Goal: Task Accomplishment & Management: Use online tool/utility

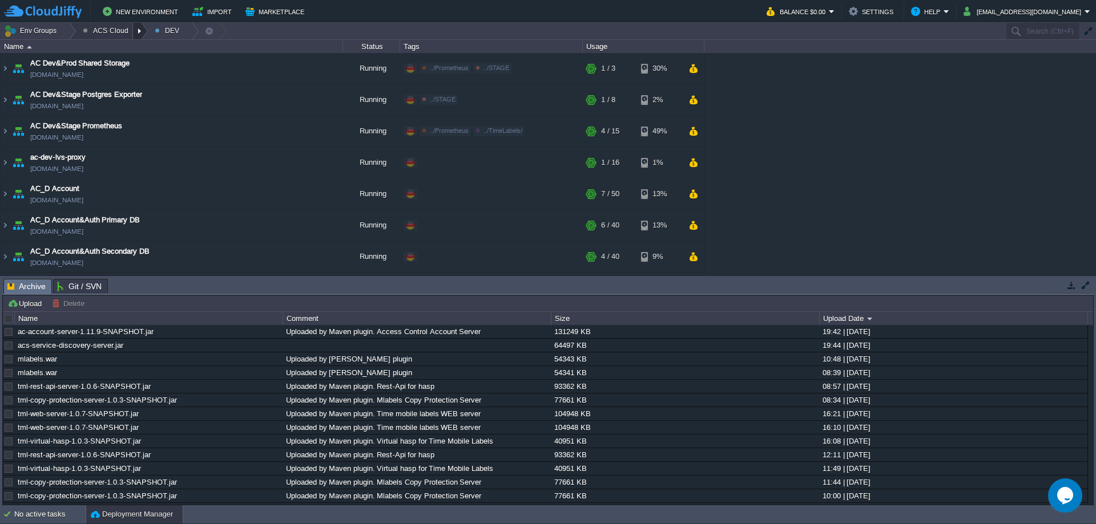
click at [133, 33] on div at bounding box center [140, 31] width 15 height 17
click at [121, 76] on link "STAGE" at bounding box center [110, 76] width 67 height 13
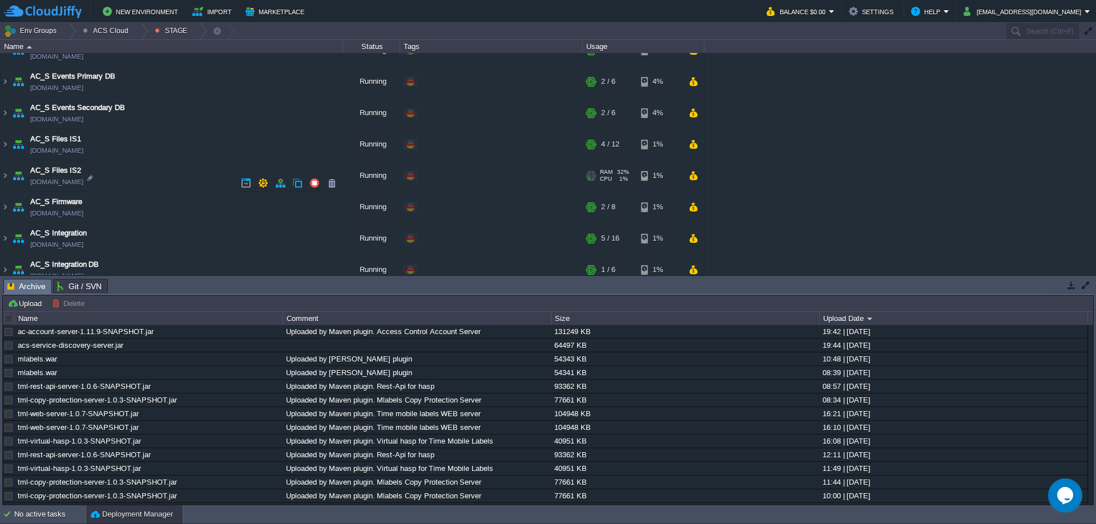
scroll to position [362, 0]
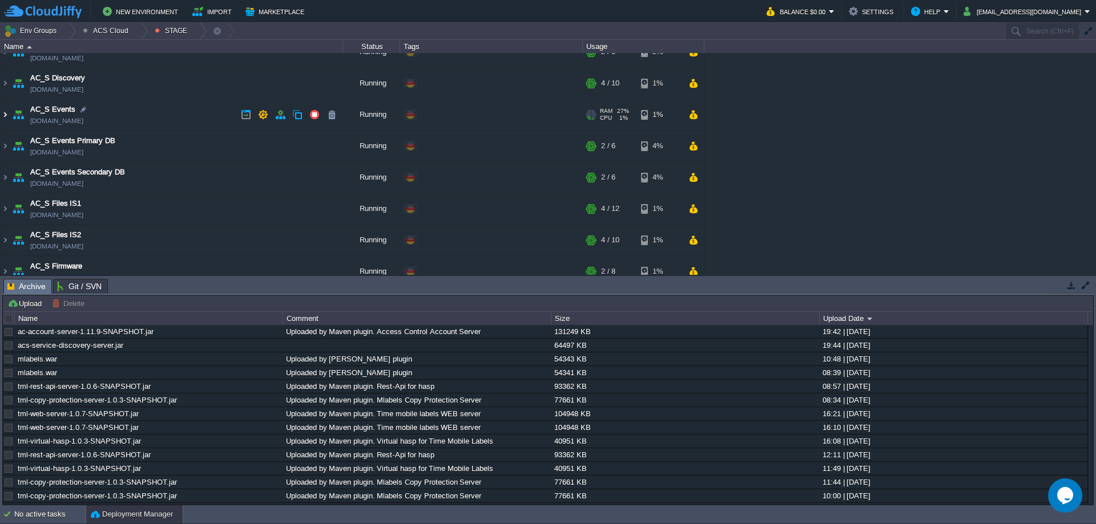
click at [5, 115] on img at bounding box center [5, 114] width 9 height 31
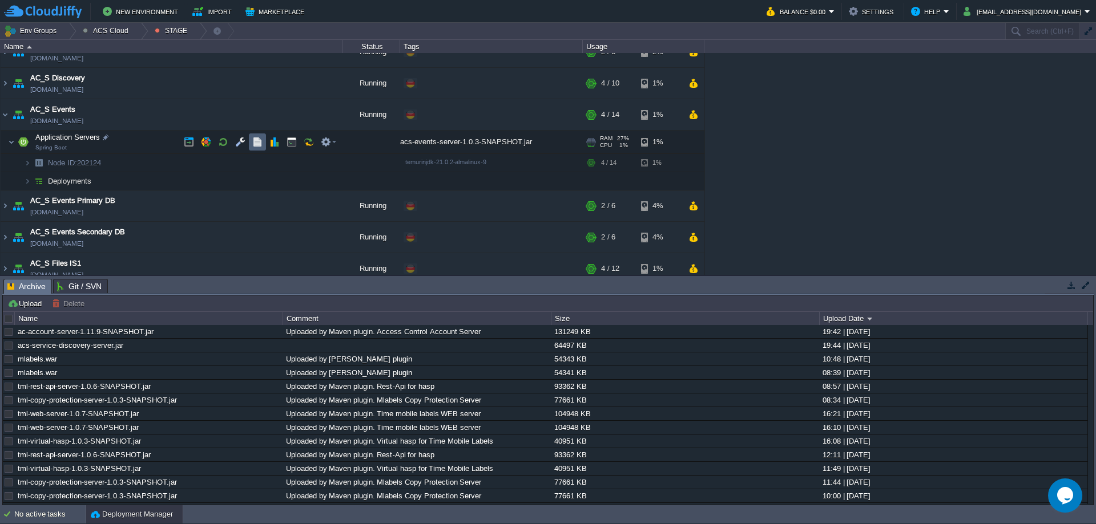
click at [261, 139] on button "button" at bounding box center [257, 142] width 10 height 10
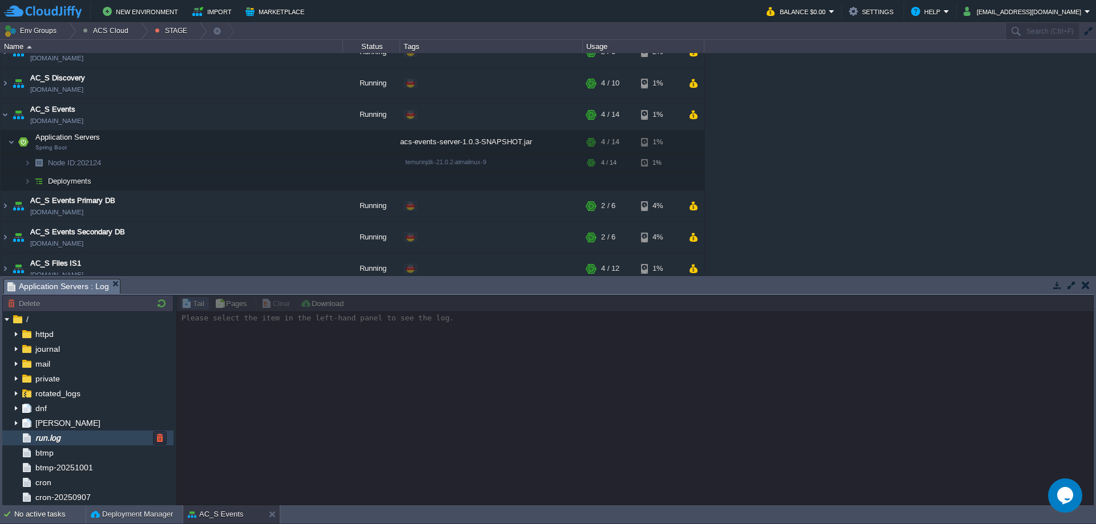
click at [61, 438] on span "run.log" at bounding box center [47, 438] width 29 height 10
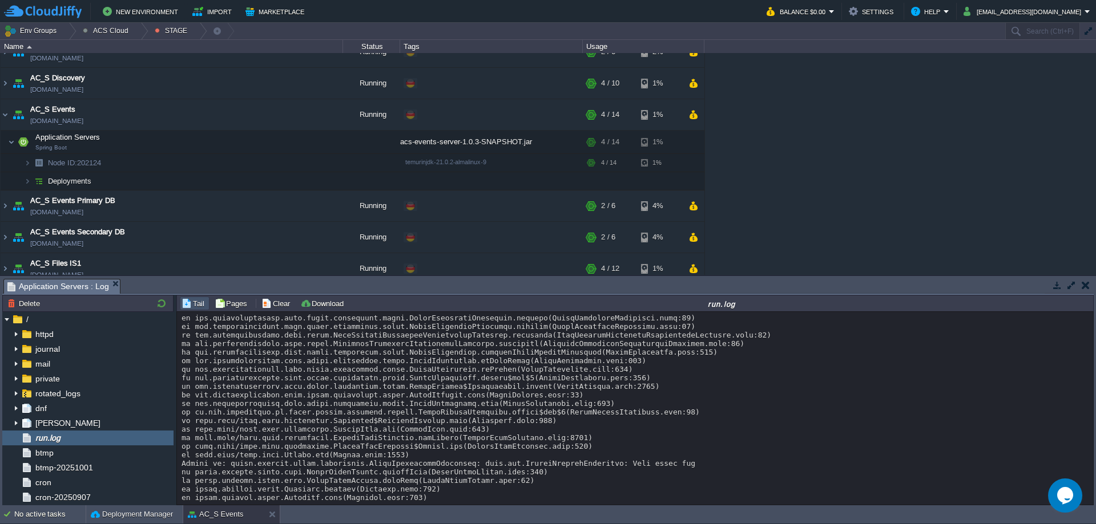
scroll to position [8175, 0]
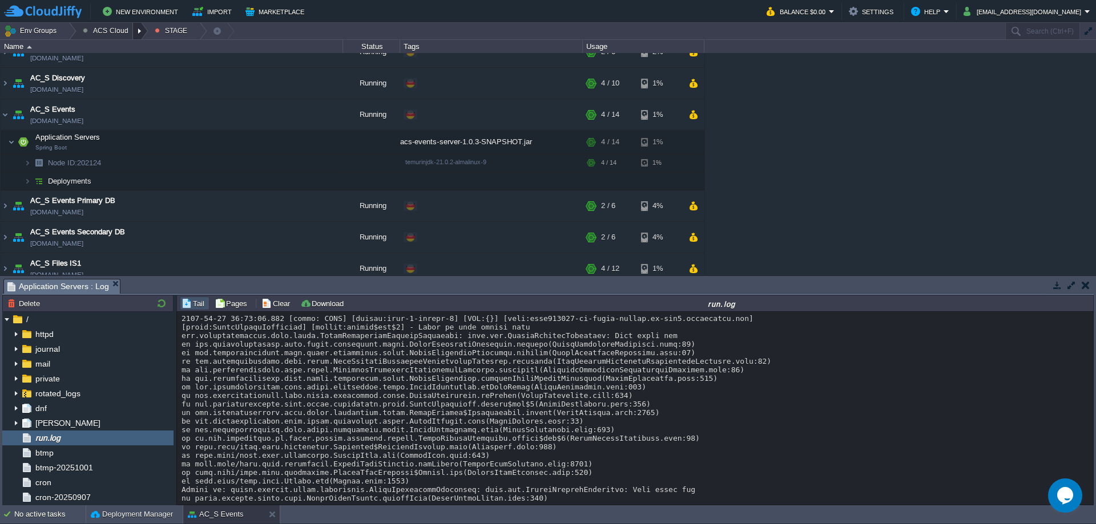
click at [135, 33] on div at bounding box center [140, 31] width 15 height 17
click at [109, 51] on link "DEV" at bounding box center [110, 48] width 67 height 13
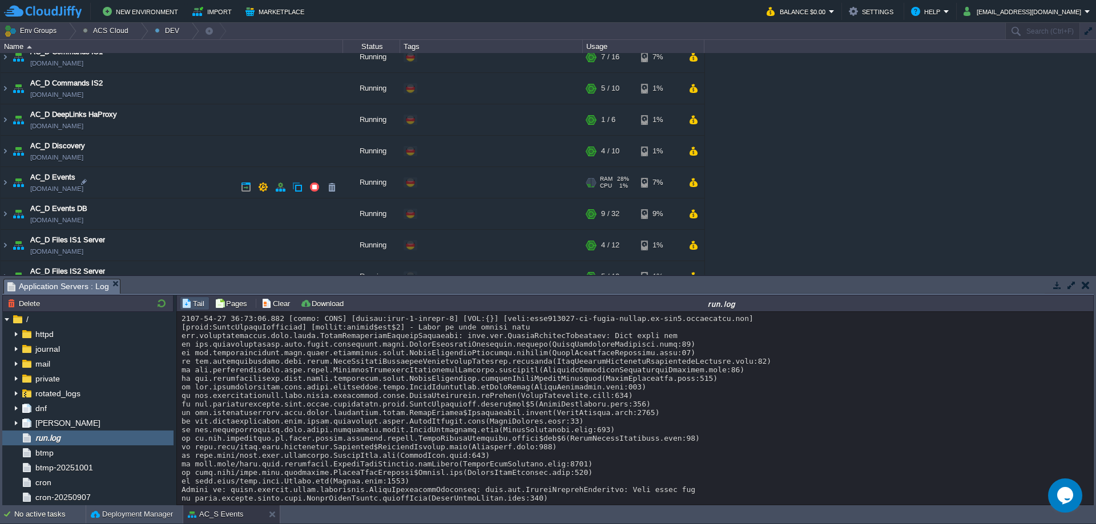
scroll to position [305, 0]
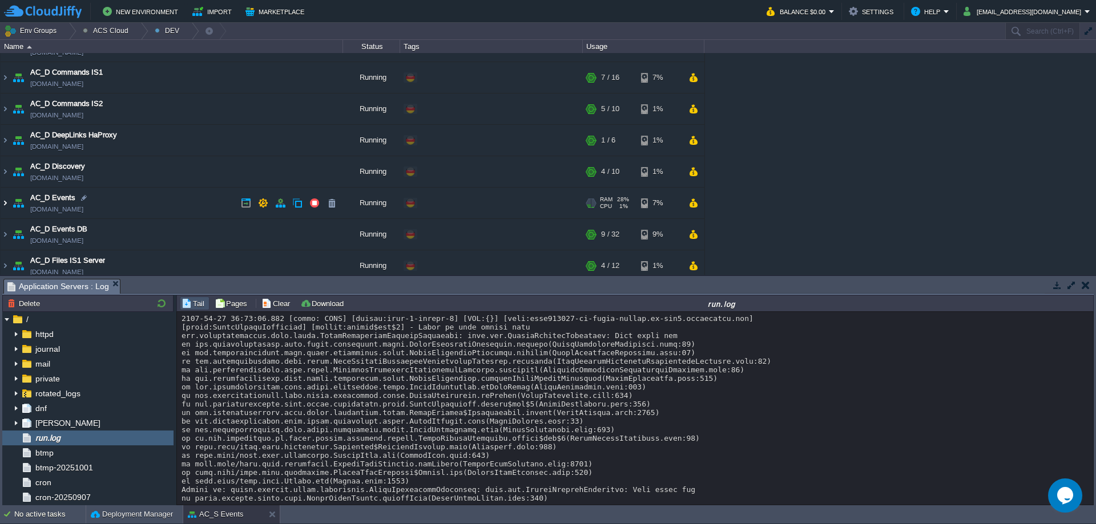
click at [3, 202] on img at bounding box center [5, 203] width 9 height 31
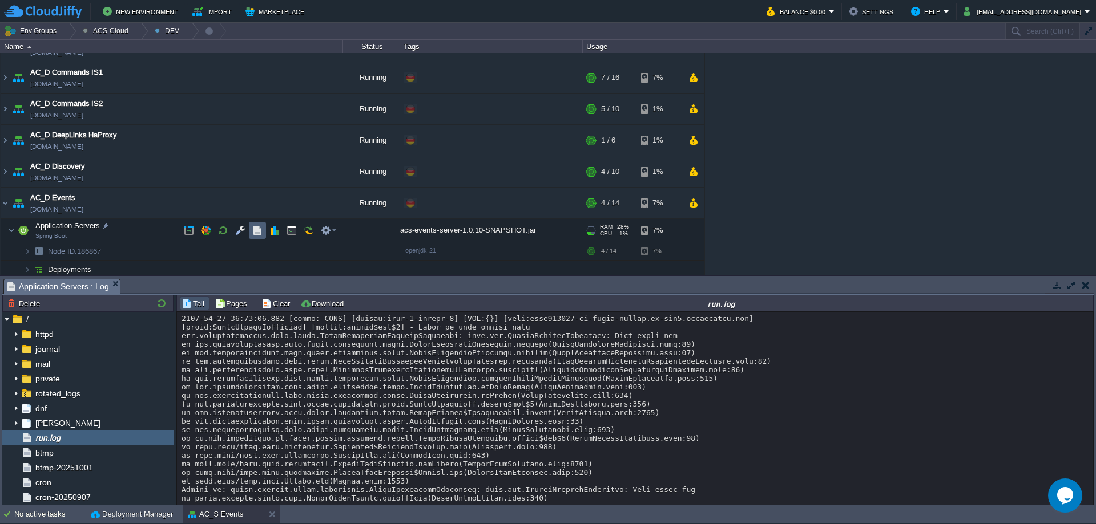
click at [256, 229] on button "button" at bounding box center [257, 230] width 10 height 10
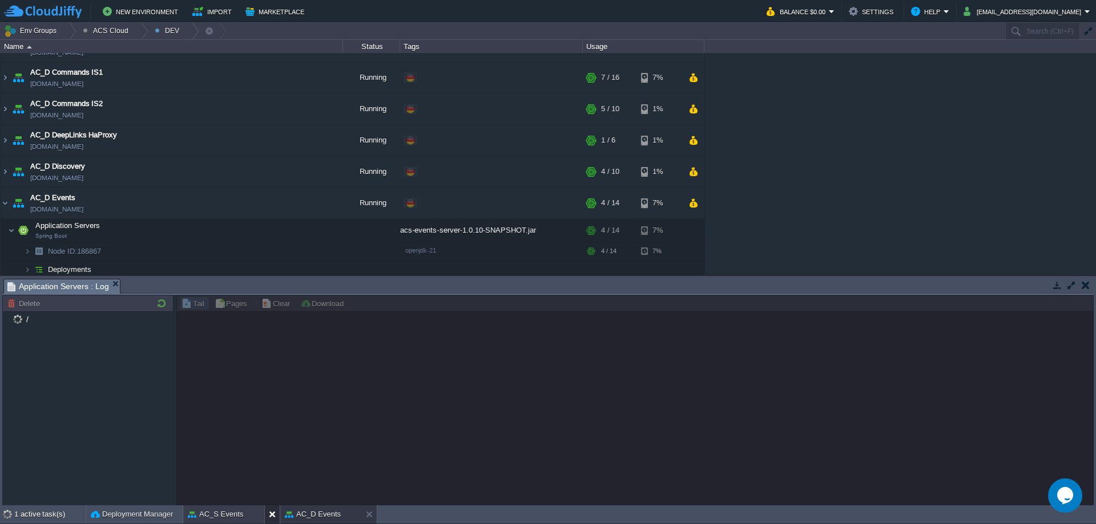
click at [275, 517] on button at bounding box center [274, 514] width 11 height 11
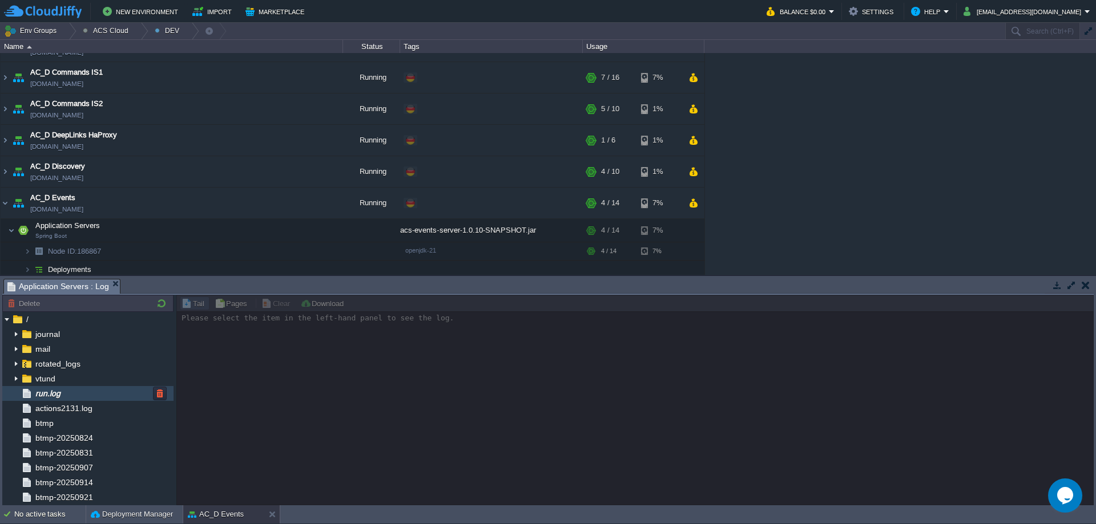
click at [84, 395] on div "run.log" at bounding box center [87, 393] width 171 height 15
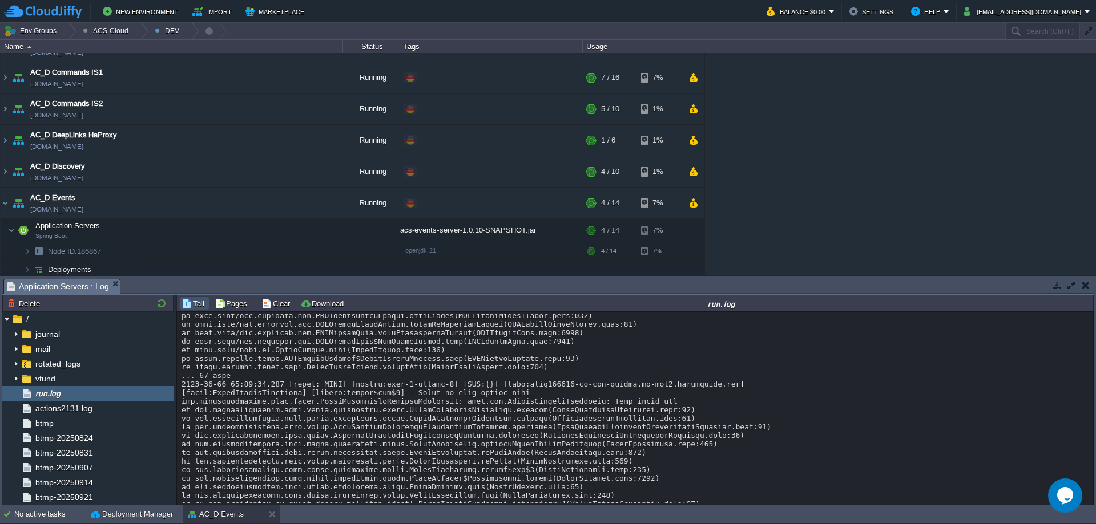
scroll to position [7987, 0]
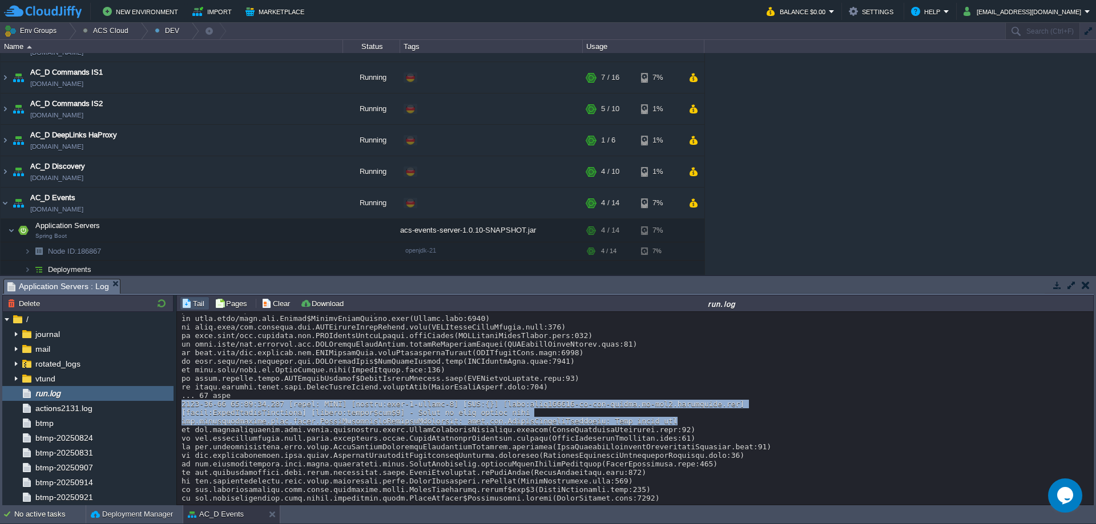
drag, startPoint x: 183, startPoint y: 405, endPoint x: 641, endPoint y: 420, distance: 459.1
copy div "[DATE] 14:21:04.304 [level: WARN] [thread:pool-2-thread-1] [MDC:{}] [host:[DOMA…"
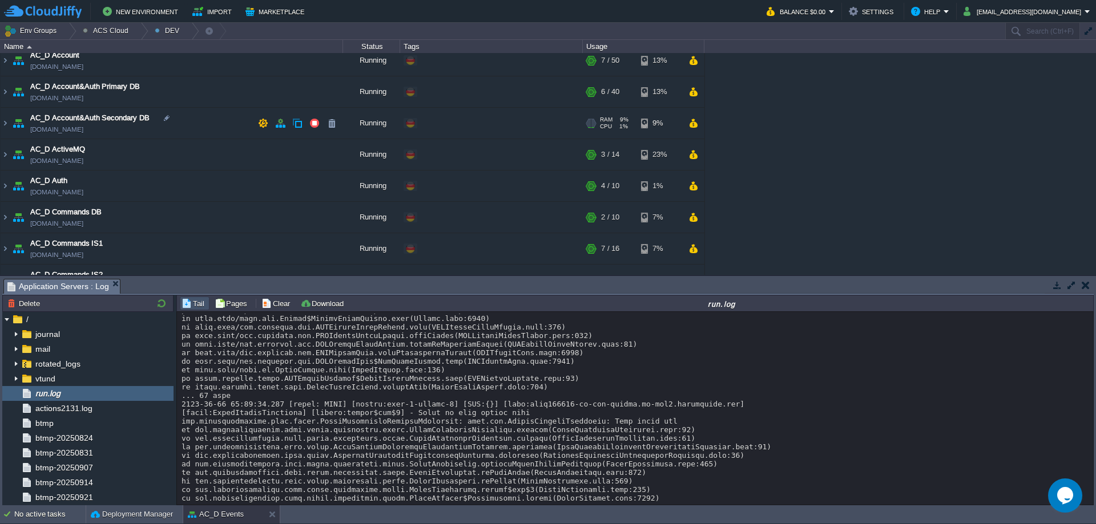
scroll to position [76, 0]
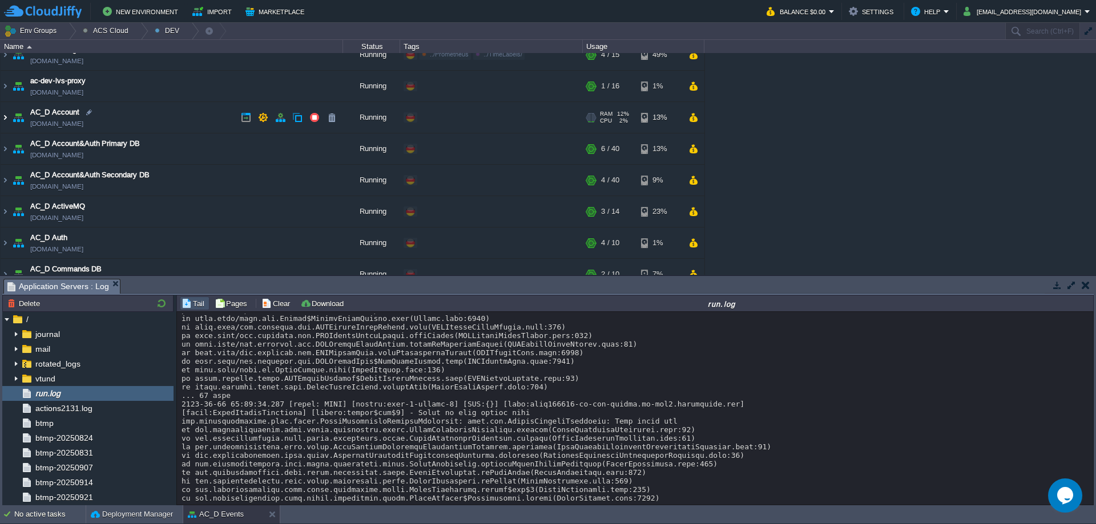
click at [6, 119] on img at bounding box center [5, 117] width 9 height 31
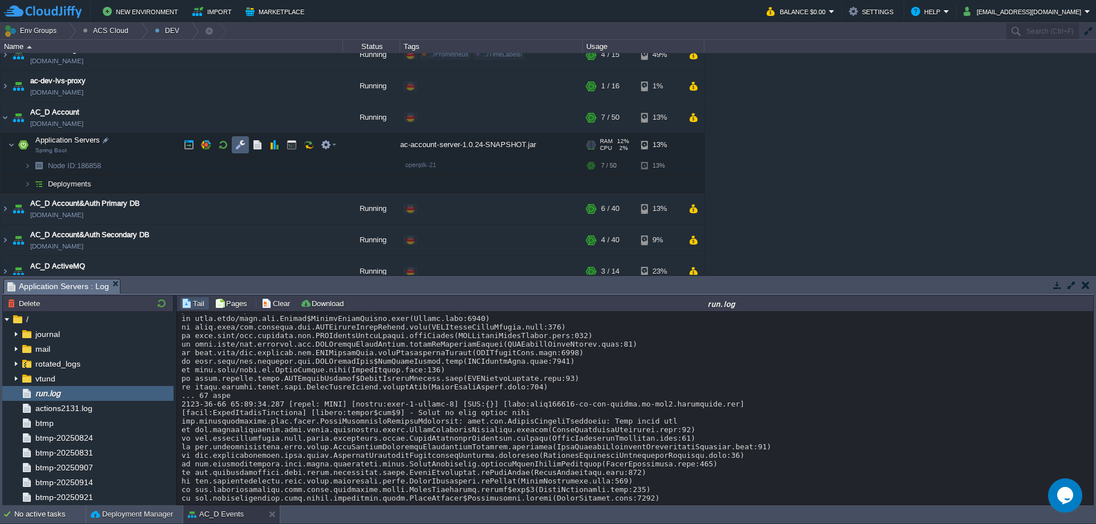
click at [240, 145] on button "button" at bounding box center [240, 145] width 10 height 10
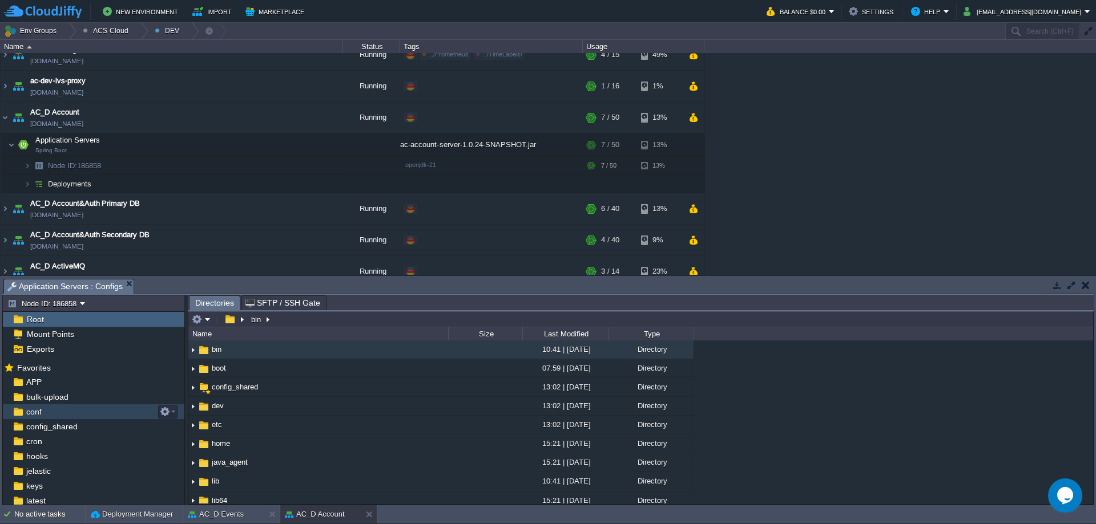
click at [60, 416] on div "conf" at bounding box center [93, 412] width 181 height 15
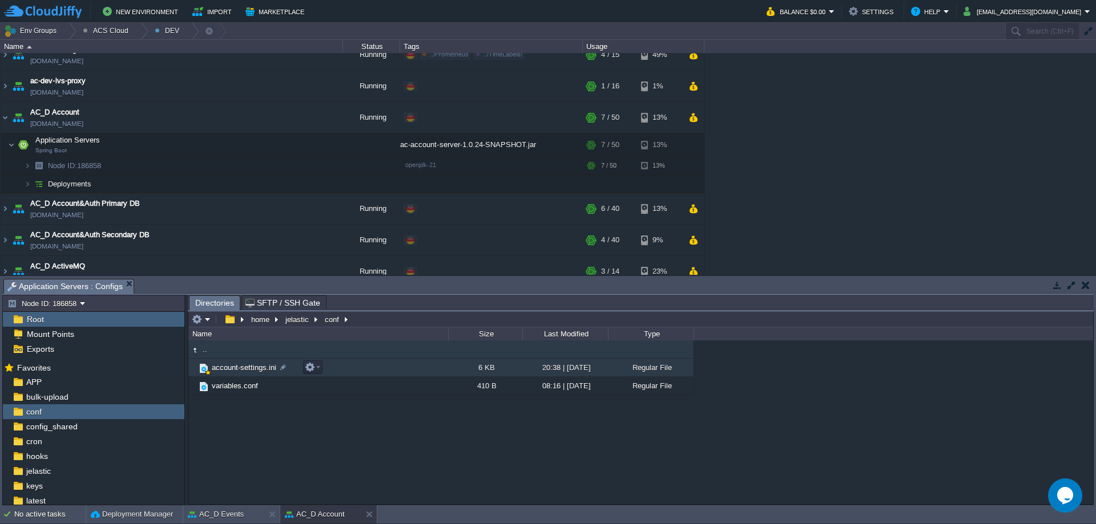
click at [242, 372] on span "account-settings.ini" at bounding box center [244, 368] width 68 height 10
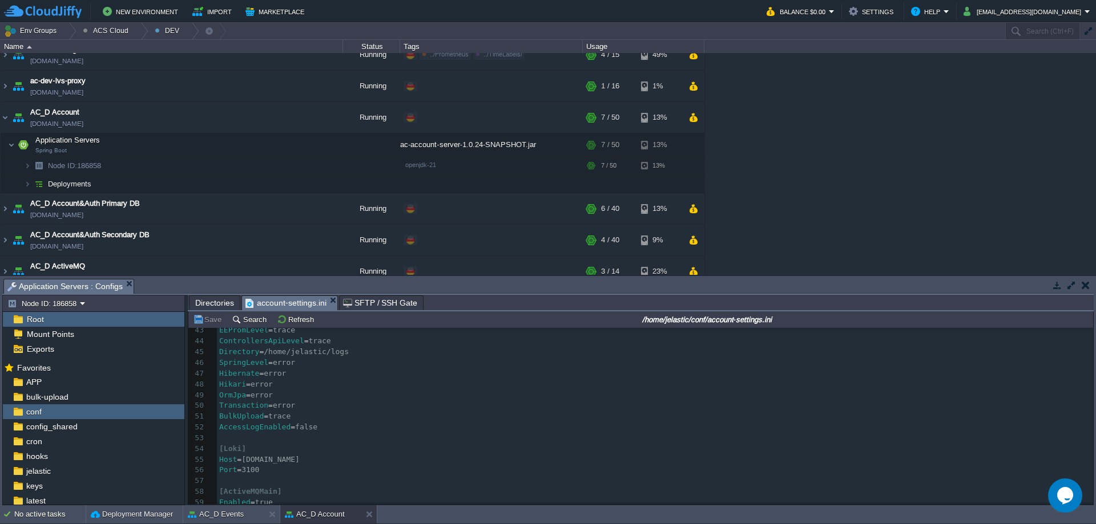
scroll to position [494, 0]
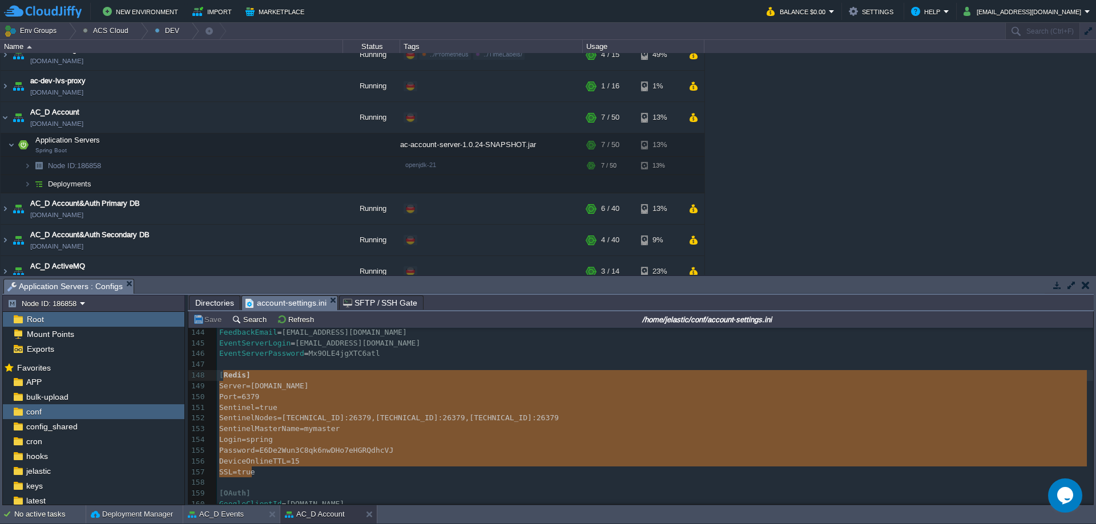
type textarea "[Redis] Server=[DOMAIN_NAME] Port=6379 Sentinel=true SentinelNodes=[TECHNICAL_I…"
drag, startPoint x: 268, startPoint y: 475, endPoint x: 221, endPoint y: 376, distance: 109.5
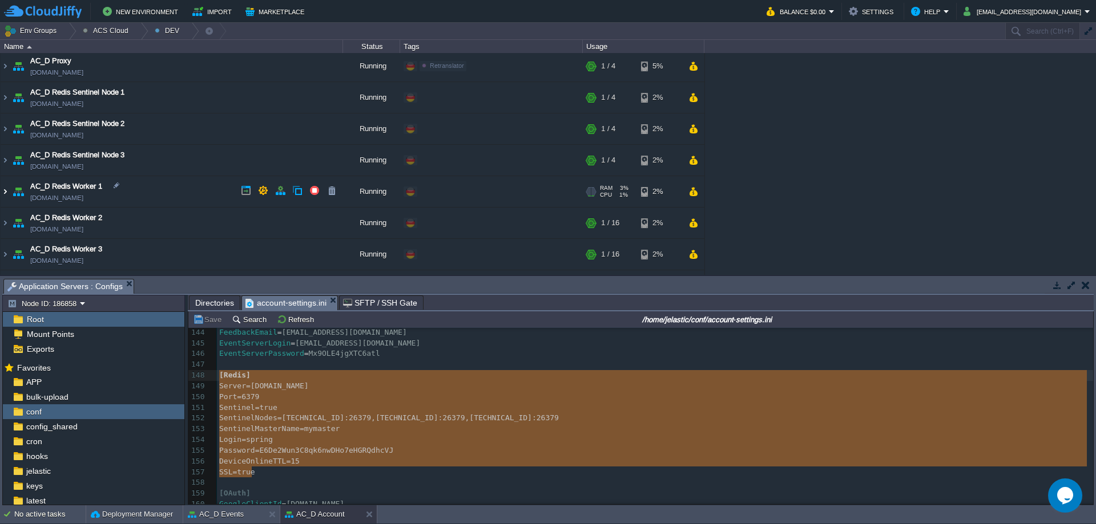
click at [6, 190] on img at bounding box center [5, 191] width 9 height 31
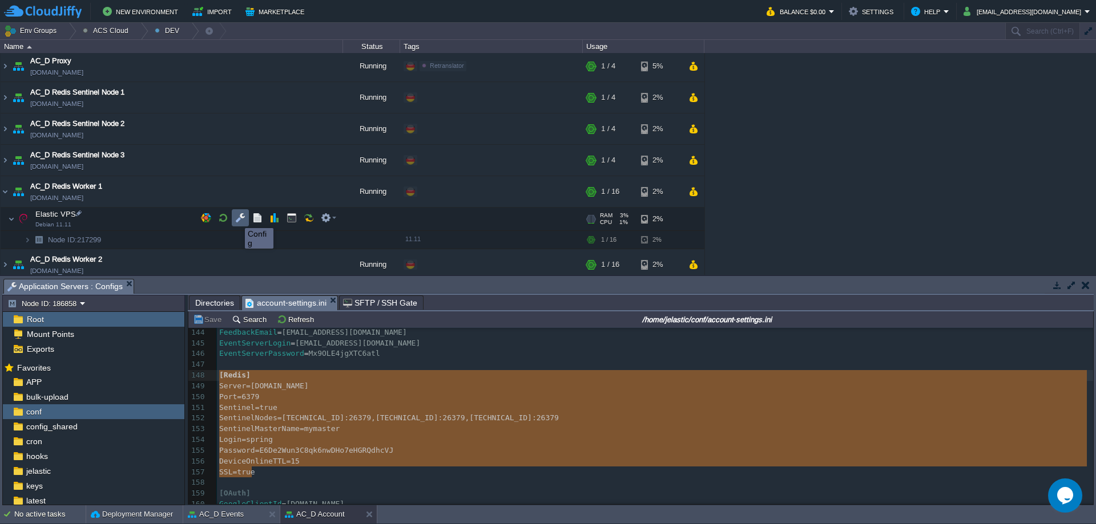
click at [237, 218] on button "button" at bounding box center [240, 218] width 10 height 10
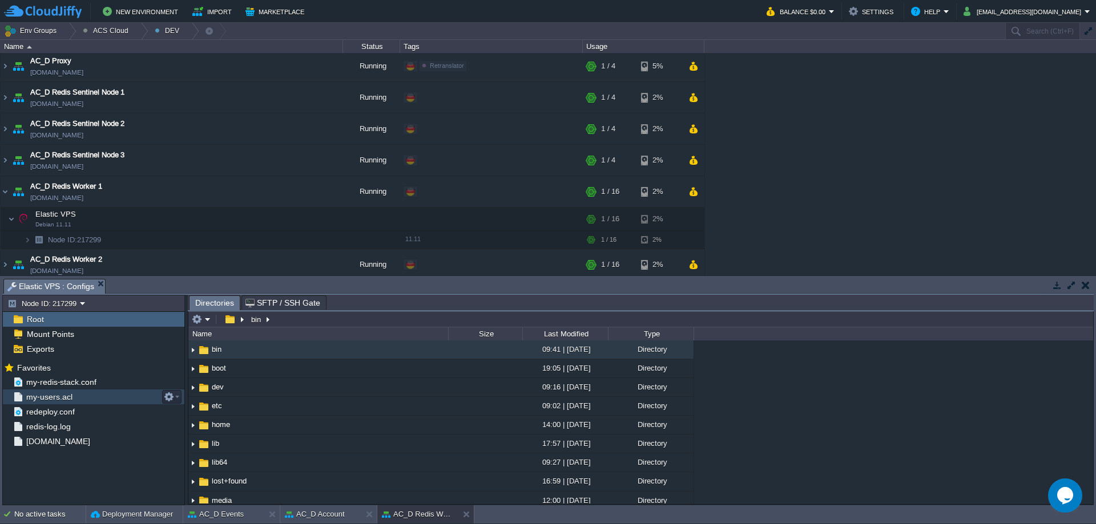
click at [73, 397] on div "my-users.acl" at bounding box center [93, 397] width 181 height 15
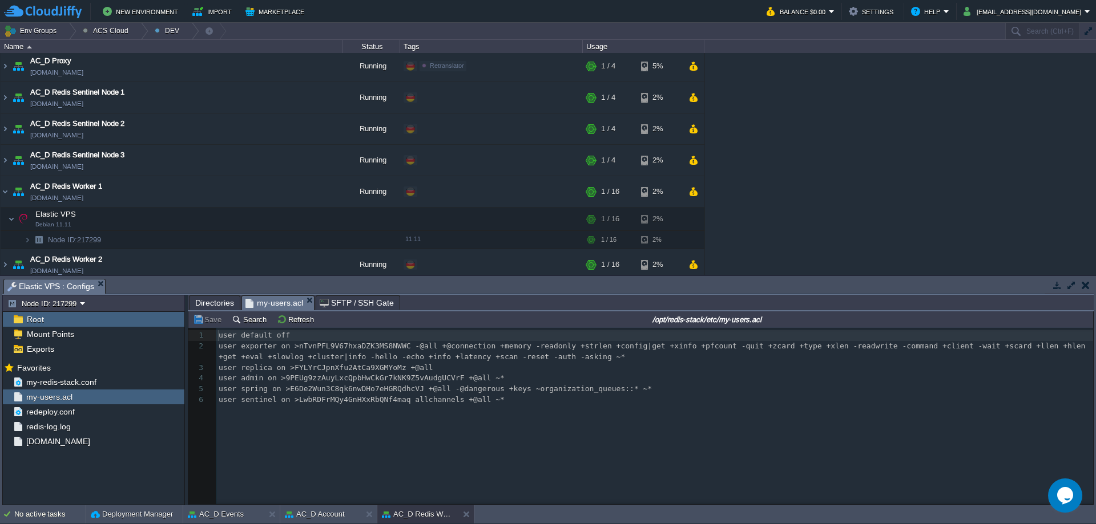
click at [628, 389] on pre "user spring on >E6De2Wun3C8qk6nwDHo7eHGRQdhcVJ +@all -@dangerous +keys ~organiz…" at bounding box center [656, 389] width 881 height 11
type textarea "user spring on >E6De2Wun3C8qk6nwDHo7eHGRQdhcVJ +@all -@dangerous +keys ~organiz…"
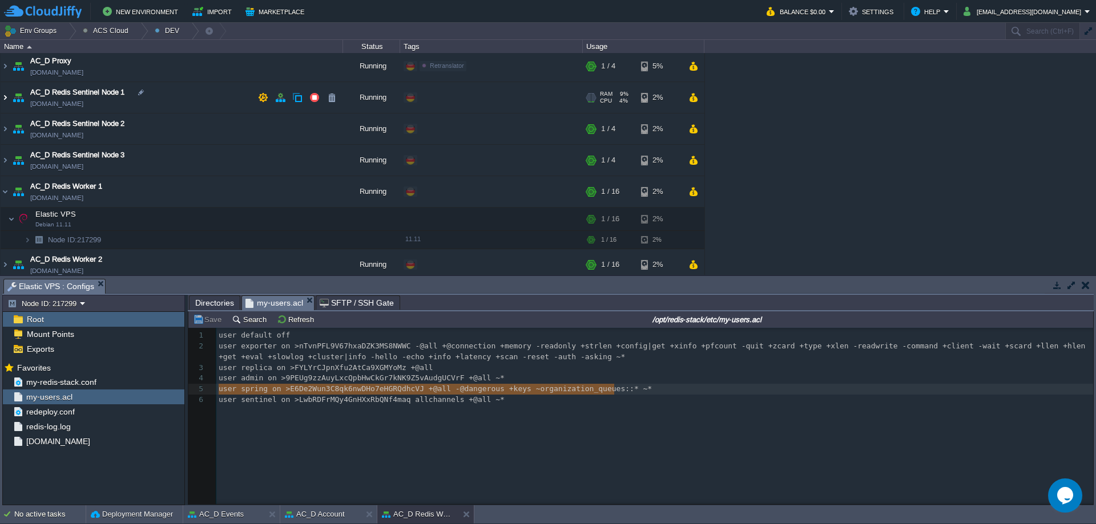
click at [7, 99] on img at bounding box center [5, 97] width 9 height 31
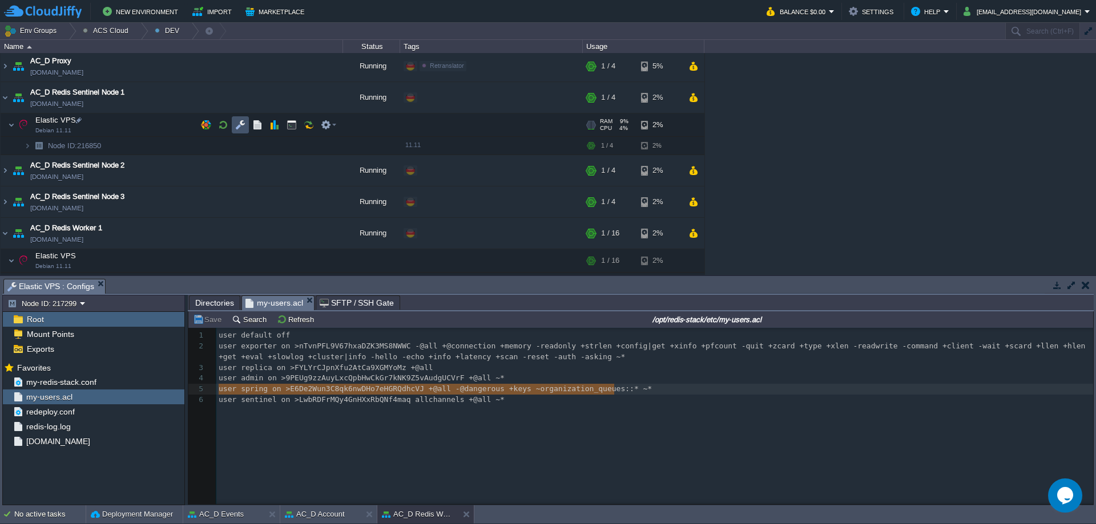
click at [244, 127] on button "button" at bounding box center [240, 125] width 10 height 10
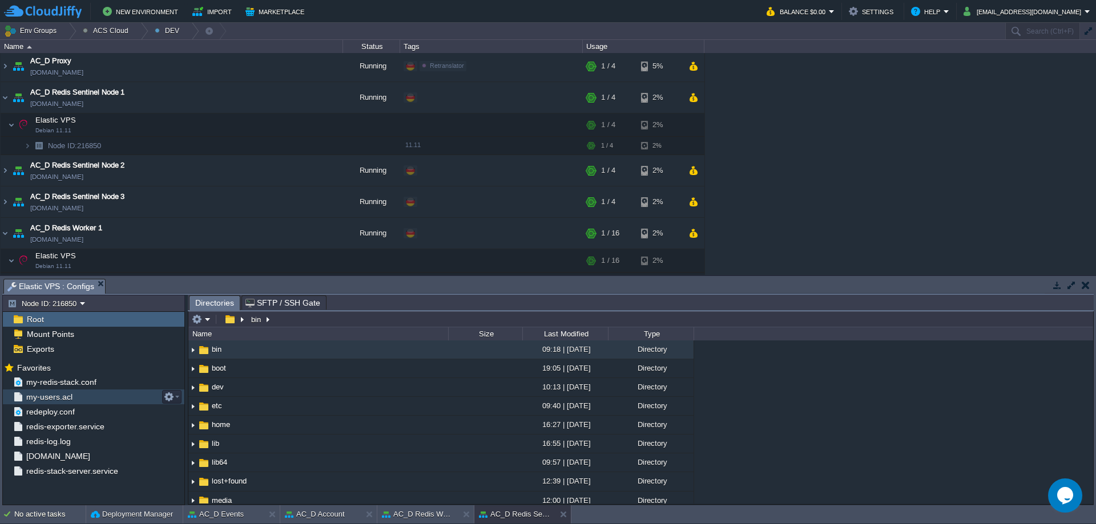
click at [67, 392] on div "my-users.acl" at bounding box center [93, 397] width 181 height 15
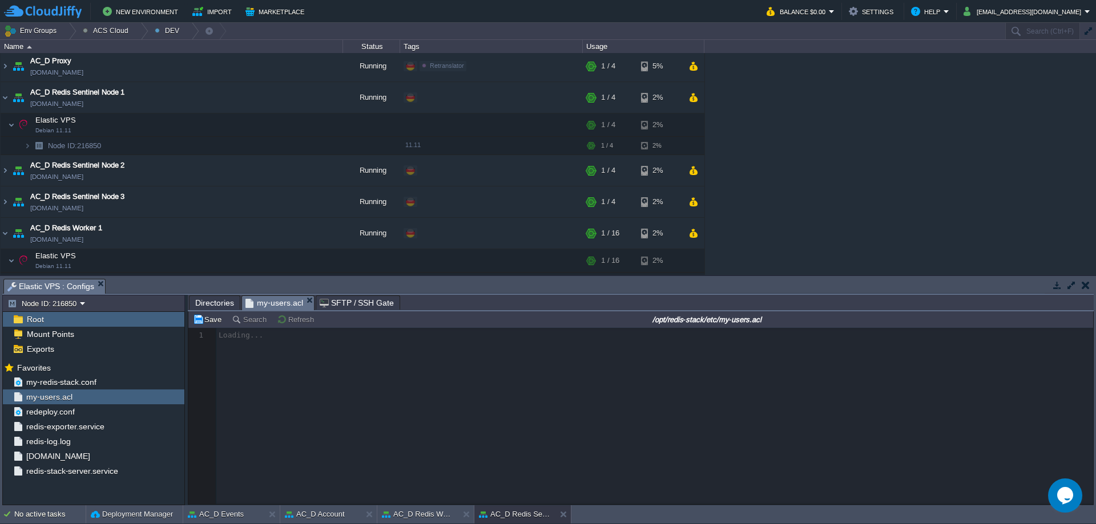
scroll to position [4, 0]
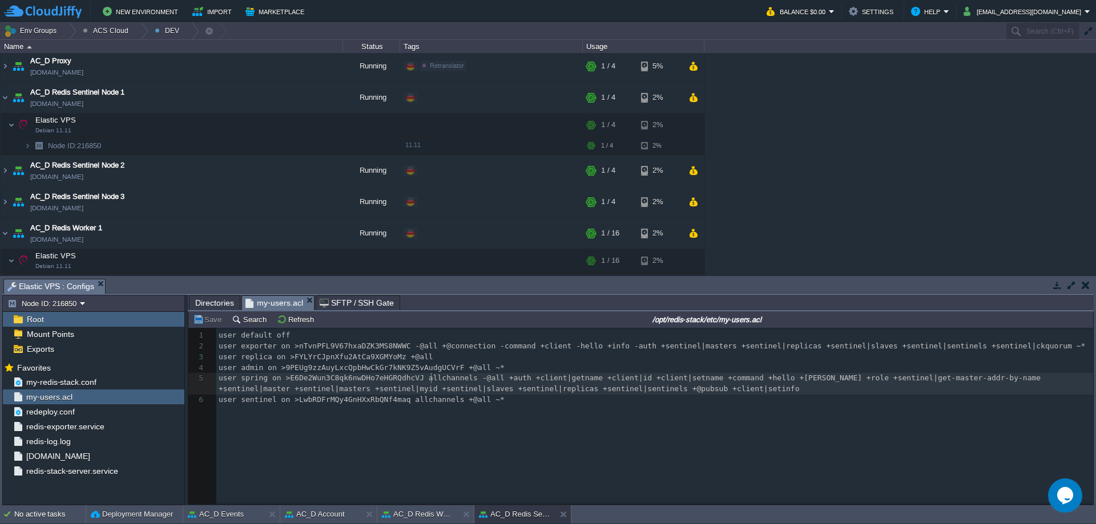
click at [433, 385] on pre "user spring on >E6De2Wun3C8qk6nwDHo7eHGRQdhcVJ allchannels -@all +auth +client|…" at bounding box center [656, 384] width 881 height 22
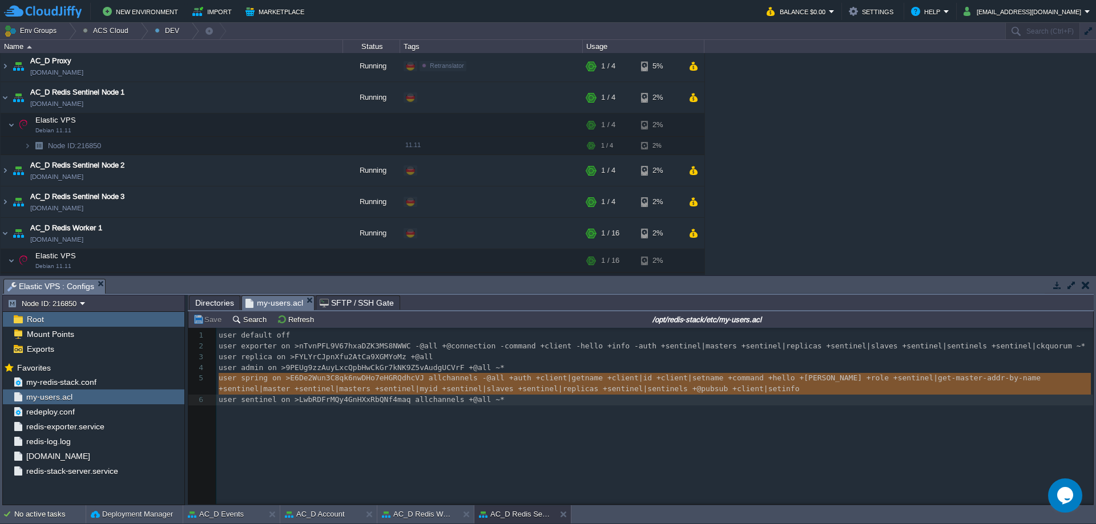
type textarea "user spring on >E6De2Wun3C8qk6nwDHo7eHGRQdhcVJ allchannels -@all +auth +client|…"
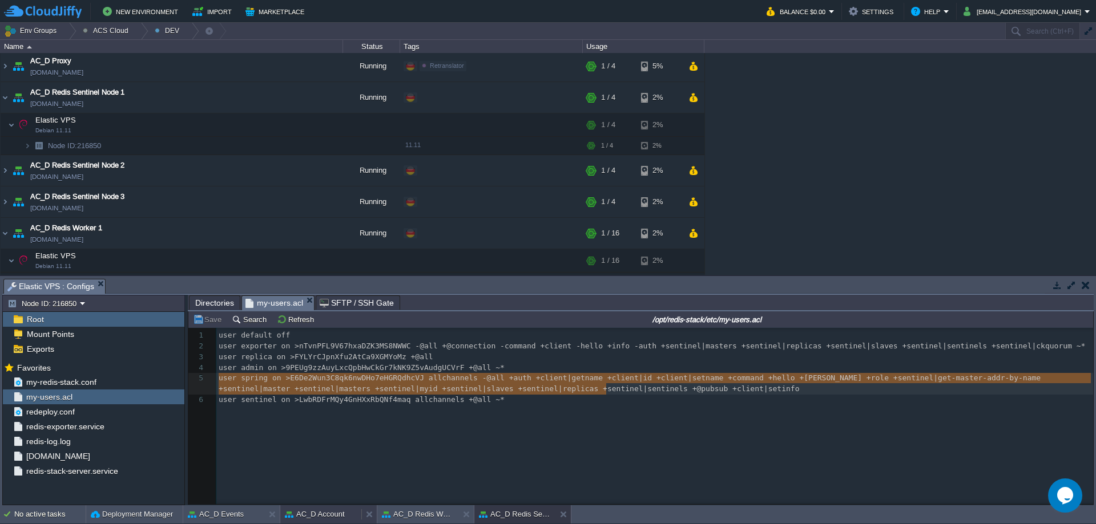
click at [312, 515] on button "AC_D Account" at bounding box center [315, 514] width 60 height 11
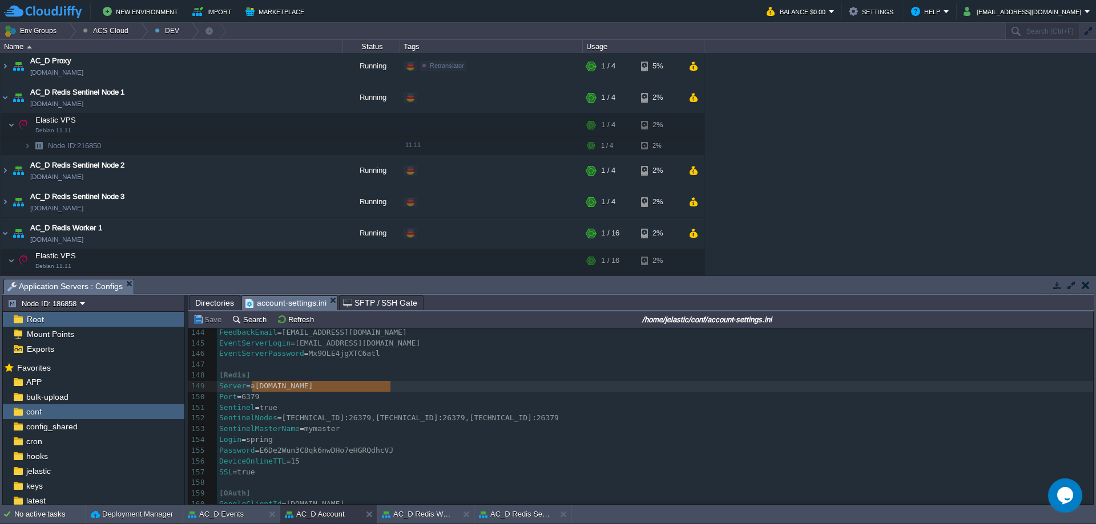
type textarea "[DOMAIN_NAME]"
drag, startPoint x: 396, startPoint y: 389, endPoint x: 248, endPoint y: 388, distance: 147.8
click at [253, 394] on div "x [ Server ] 134 AesKey = iRBDiKtVwteQVl/sKpHVgm6jAeF0mAP6atphLVUzKO0 = 135 Aes…" at bounding box center [655, 429] width 876 height 419
type textarea "6379"
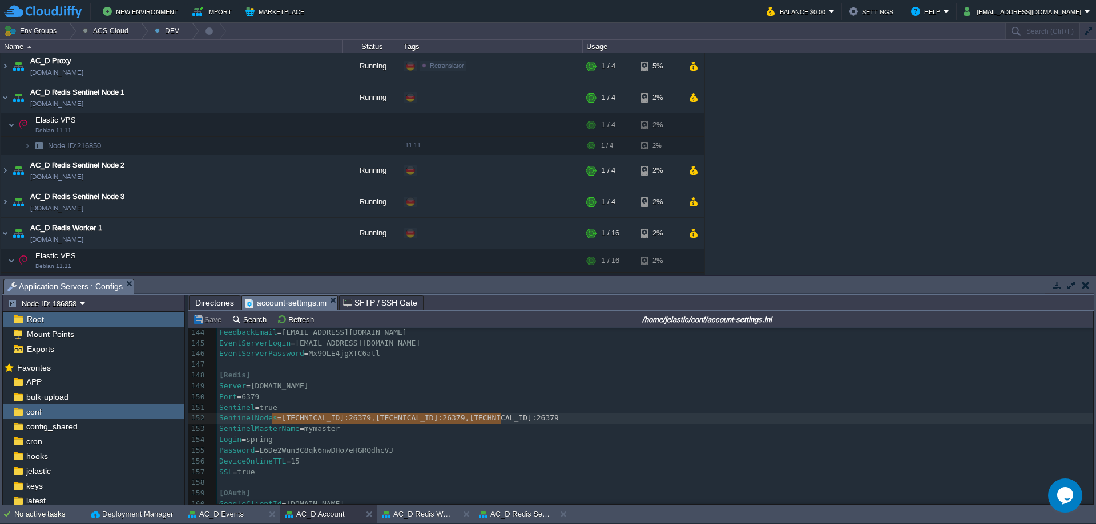
type textarea "[TECHNICAL_ID],[TECHNICAL_ID],[TECHNICAL_ID]"
drag, startPoint x: 498, startPoint y: 419, endPoint x: 275, endPoint y: 425, distance: 223.2
click at [310, 429] on div "x [ Server ] 134 AesKey = iRBDiKtVwteQVl/sKpHVgm6jAeF0mAP6atphLVUzKO0 = 135 Aes…" at bounding box center [655, 429] width 876 height 419
type textarea "mymaster"
click at [252, 445] on div "x [ Server ] 134 AesKey = iRBDiKtVwteQVl/sKpHVgm6jAeF0mAP6atphLVUzKO0 = 135 Aes…" at bounding box center [655, 429] width 876 height 419
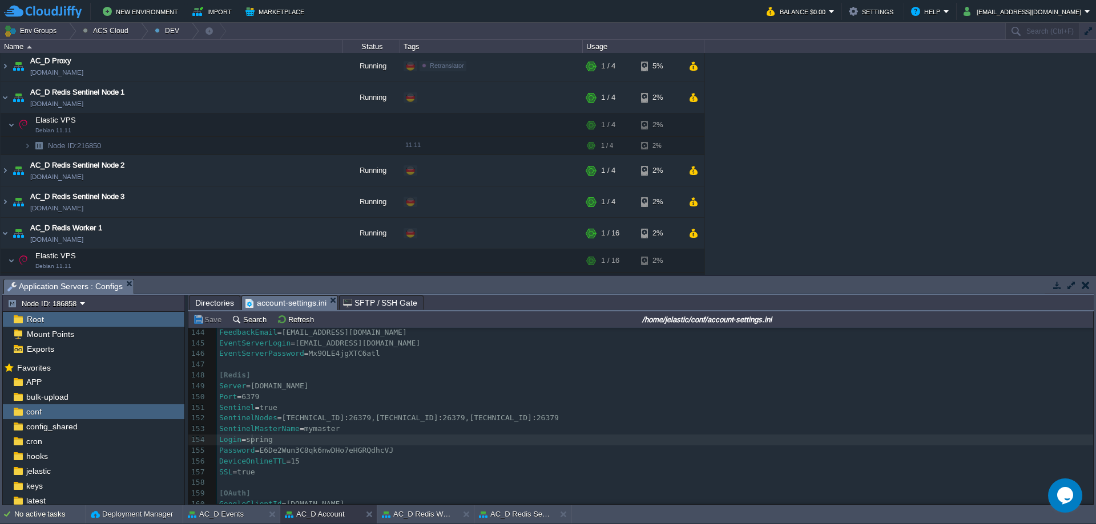
type textarea "spring"
click at [296, 128] on button "button" at bounding box center [292, 125] width 10 height 10
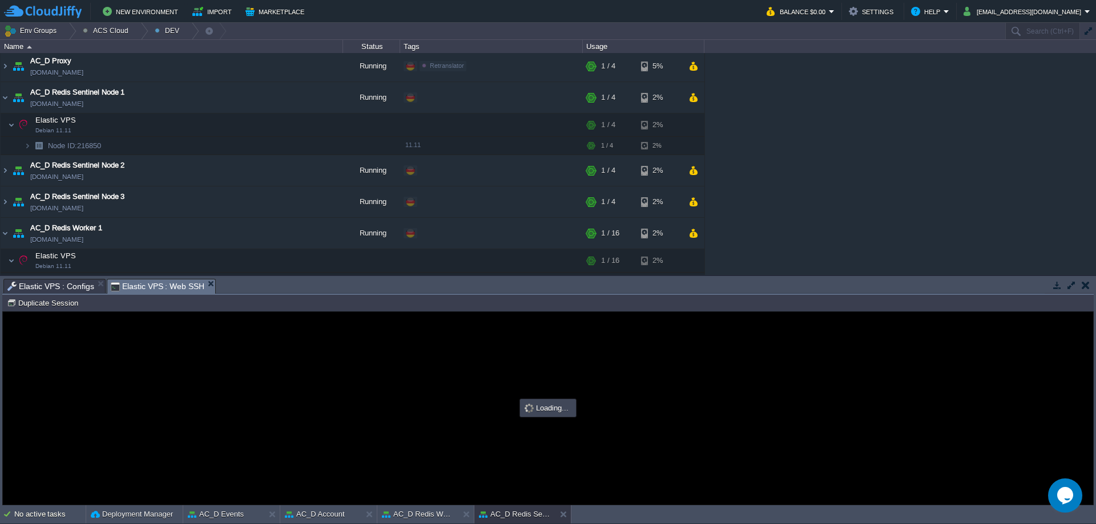
scroll to position [0, 0]
type input "#000000"
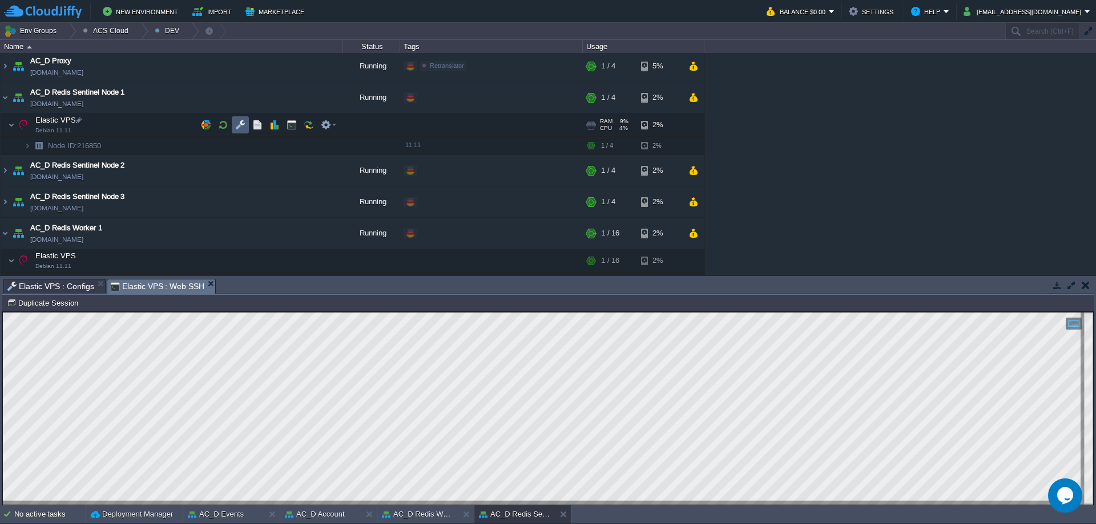
click at [242, 131] on td at bounding box center [240, 124] width 17 height 17
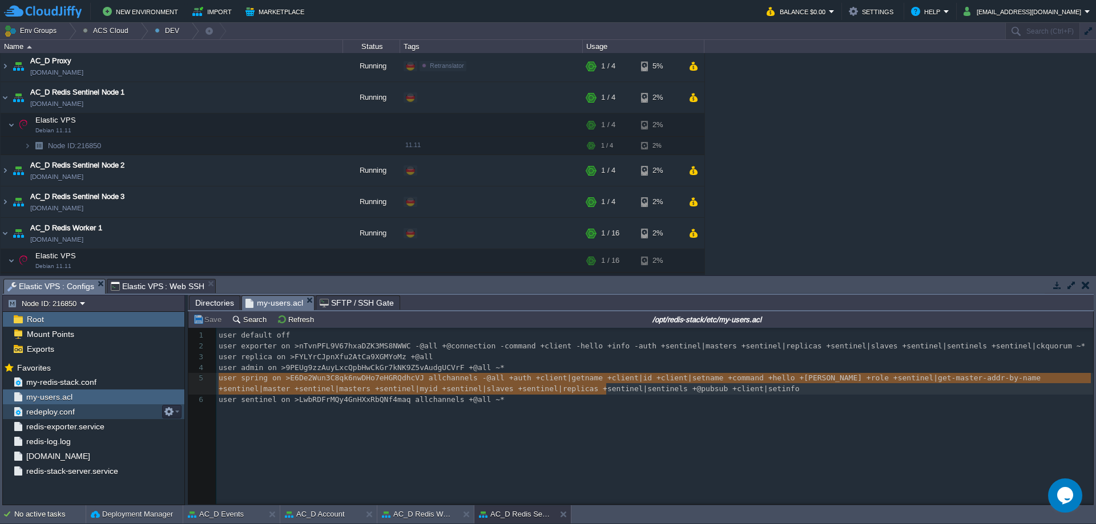
click at [79, 416] on div "redeploy.conf" at bounding box center [93, 412] width 181 height 15
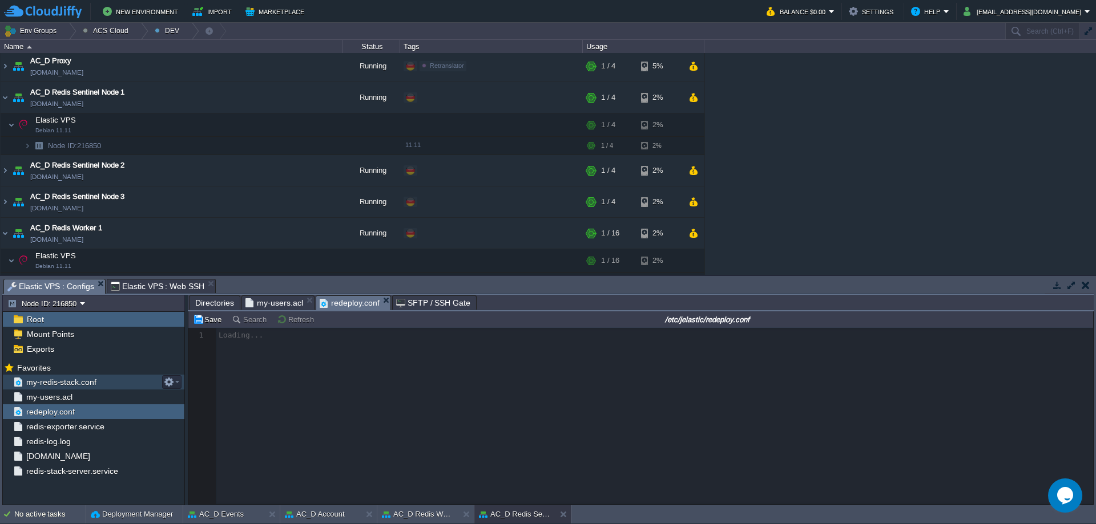
click at [87, 387] on span "my-redis-stack.conf" at bounding box center [61, 382] width 74 height 10
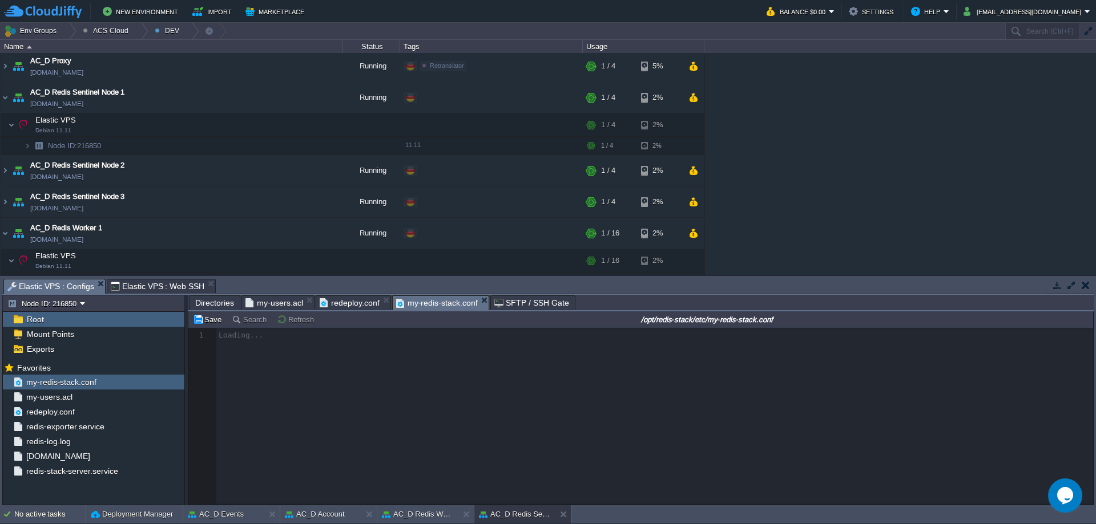
scroll to position [4, 0]
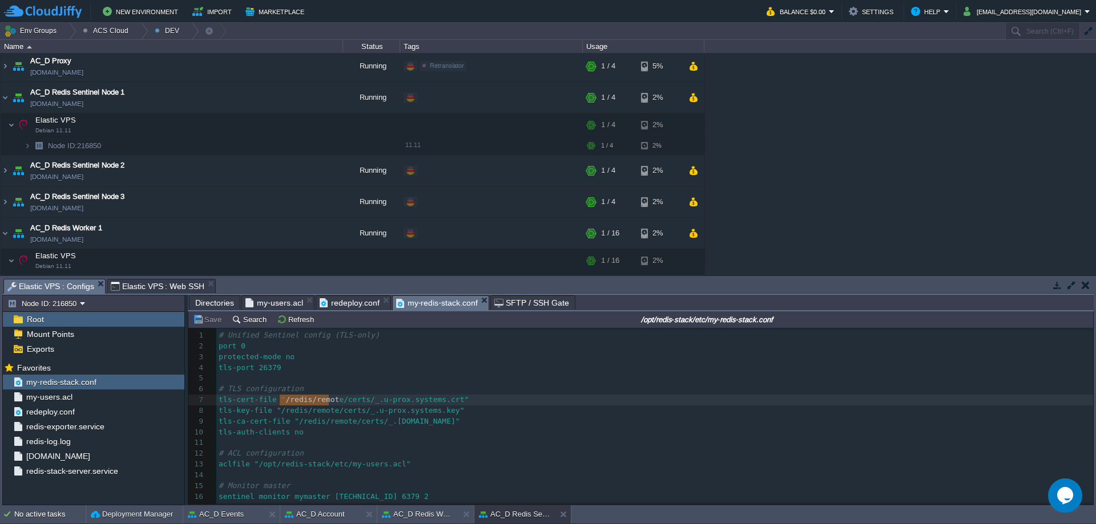
type textarea "/redis/remote"
click at [149, 285] on span "Elastic VPS : Web SSH" at bounding box center [158, 287] width 94 height 14
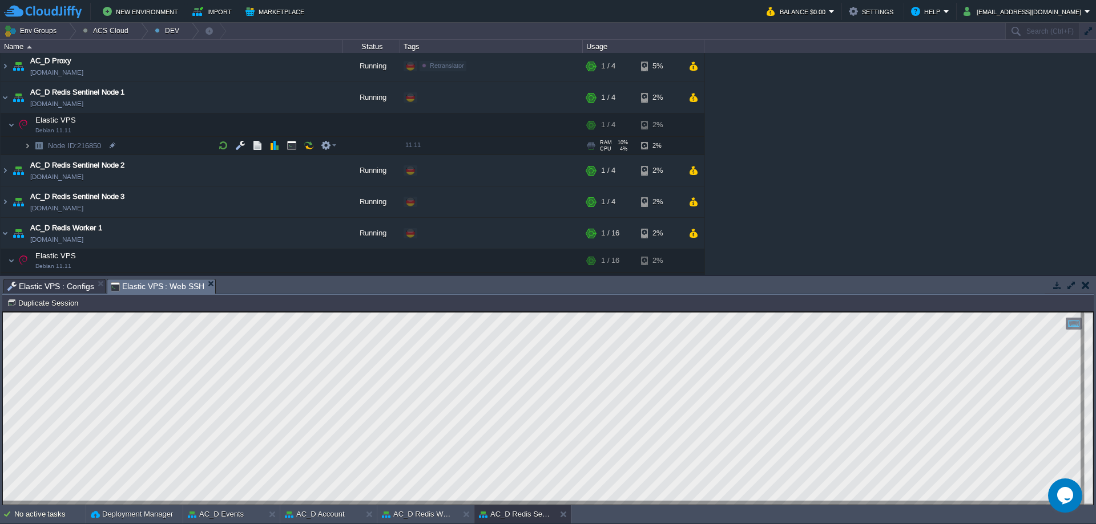
click at [26, 150] on img at bounding box center [27, 146] width 7 height 18
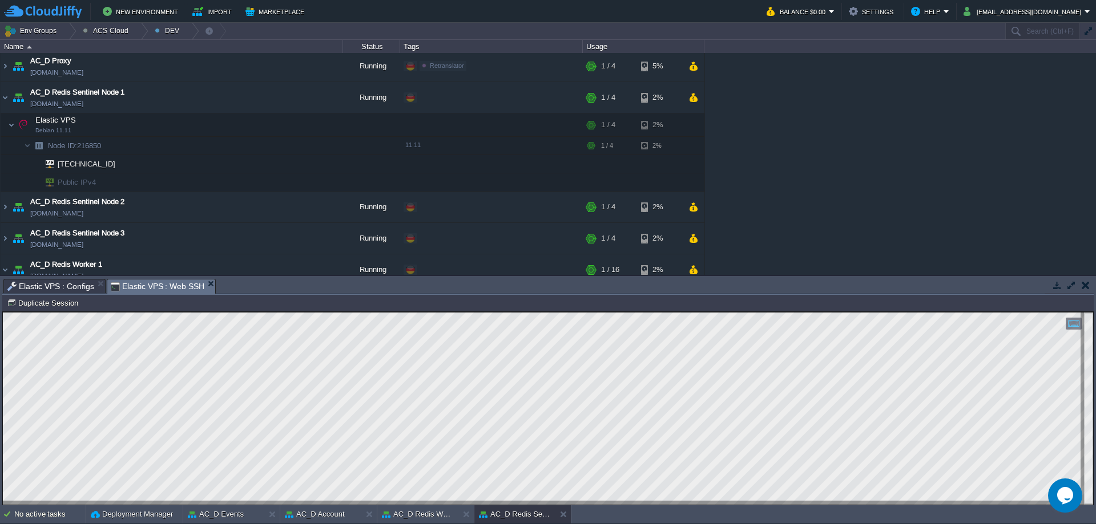
drag, startPoint x: 70, startPoint y: 283, endPoint x: 84, endPoint y: 290, distance: 16.6
click at [70, 283] on span "Elastic VPS : Configs" at bounding box center [50, 287] width 87 height 14
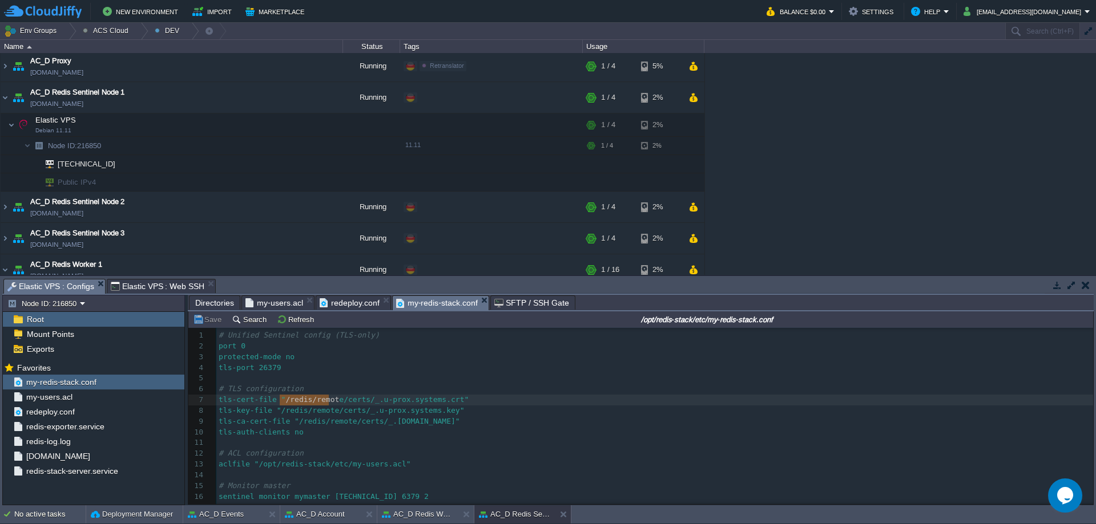
type textarea "/redis/remote"
drag, startPoint x: 279, startPoint y: 402, endPoint x: 333, endPoint y: 404, distance: 54.2
click at [72, 398] on div "my-users.acl" at bounding box center [93, 397] width 181 height 15
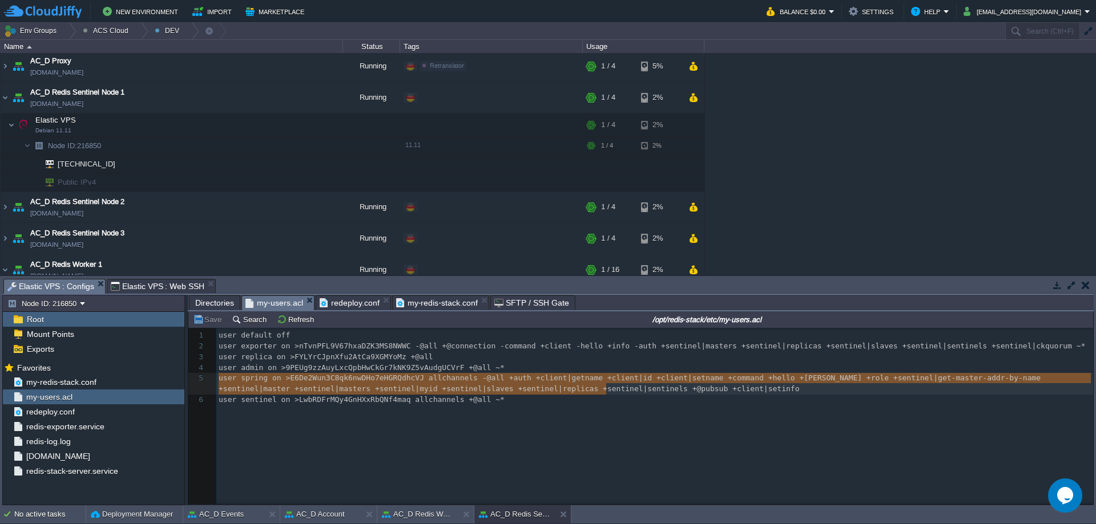
click at [334, 370] on div "x 1 user default off 2 user exporter on >nTvnPFL9V67hxaDZK3MS8NWWC -@all +@conn…" at bounding box center [656, 367] width 881 height 75
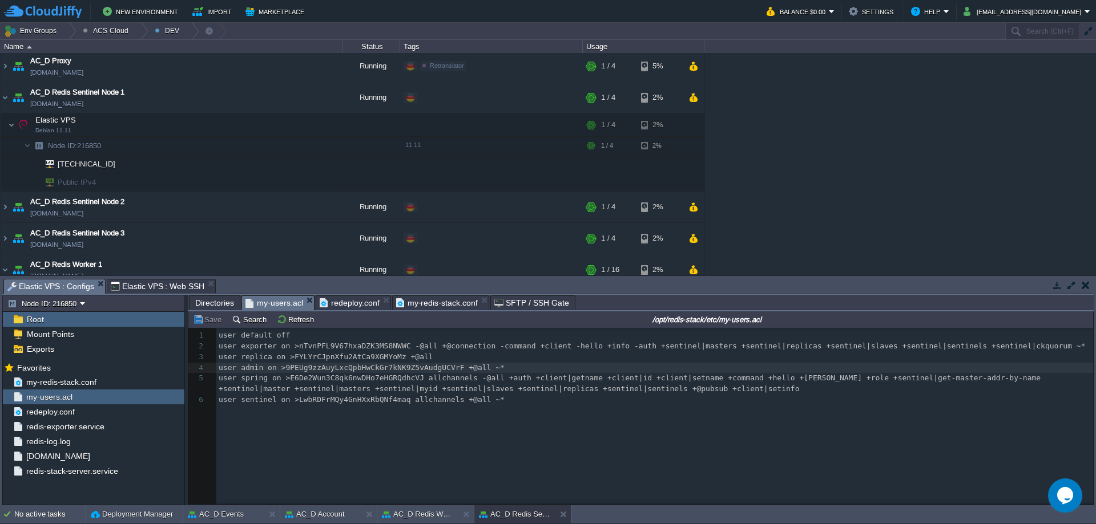
click at [358, 380] on div "x 1 user default off 2 user exporter on >nTvnPFL9V67hxaDZK3MS8NWWC -@all +@conn…" at bounding box center [656, 367] width 881 height 75
type textarea "E6De2Wun3C8qk6nwDHo7eHGRQdhcVJ"
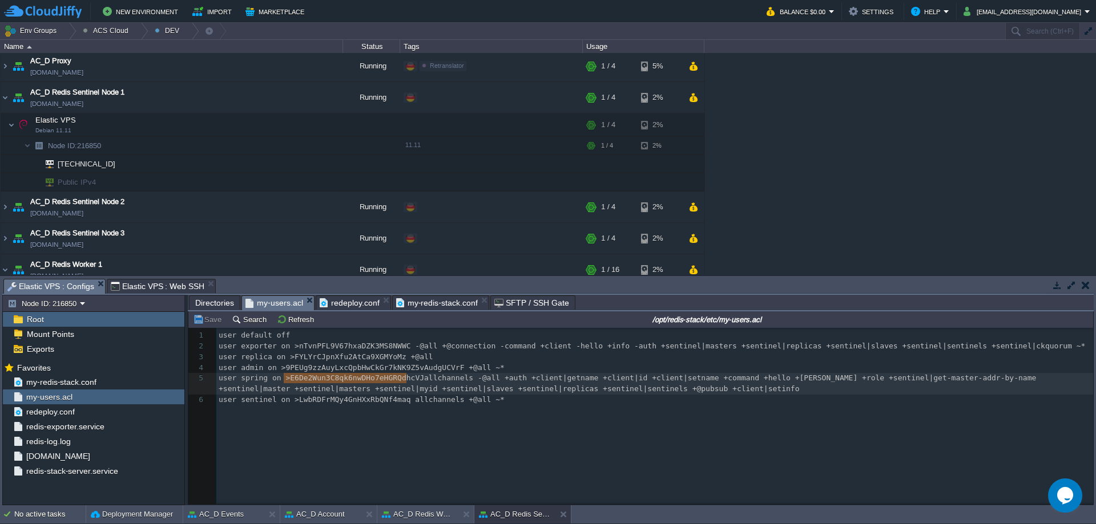
click at [165, 287] on span "Elastic VPS : Web SSH" at bounding box center [158, 287] width 94 height 14
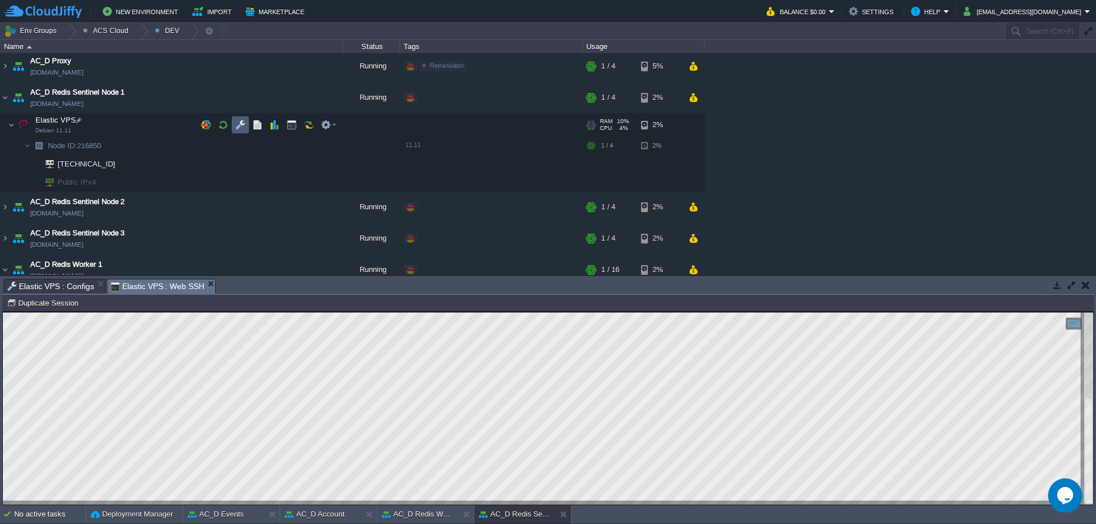
click at [236, 129] on button "button" at bounding box center [240, 125] width 10 height 10
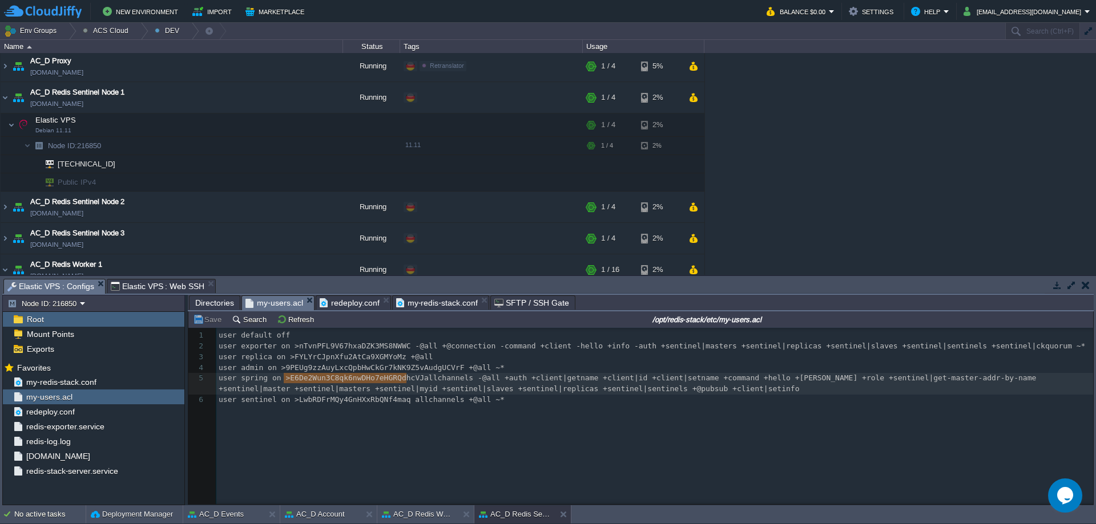
click at [423, 306] on span "my-redis-stack.conf" at bounding box center [437, 303] width 82 height 14
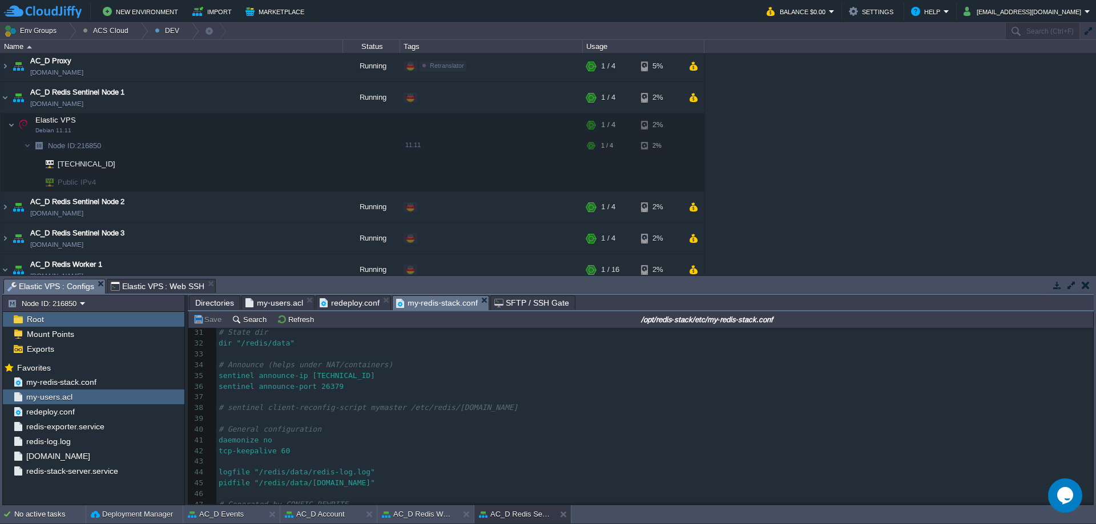
scroll to position [342, 0]
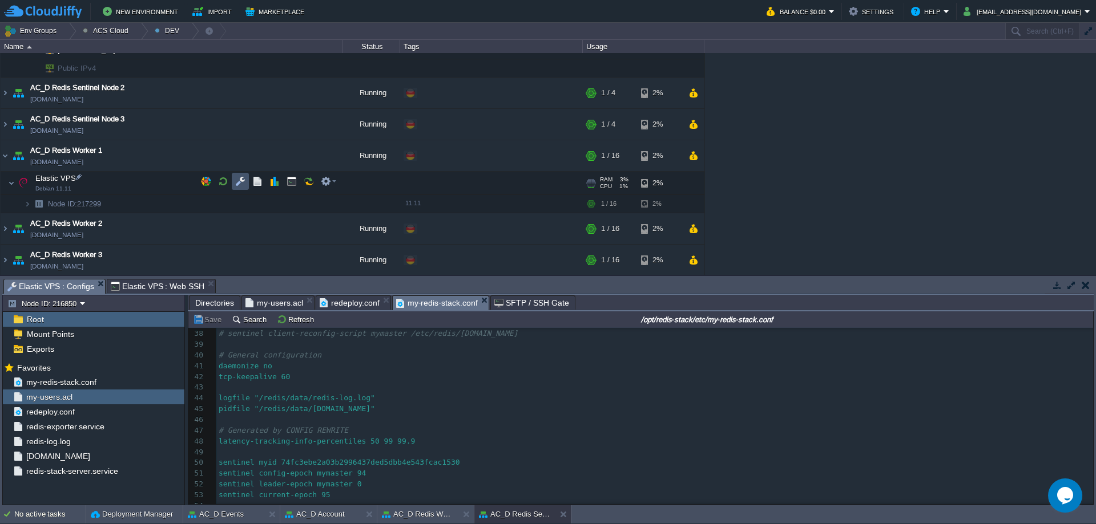
click at [245, 181] on button "button" at bounding box center [240, 181] width 10 height 10
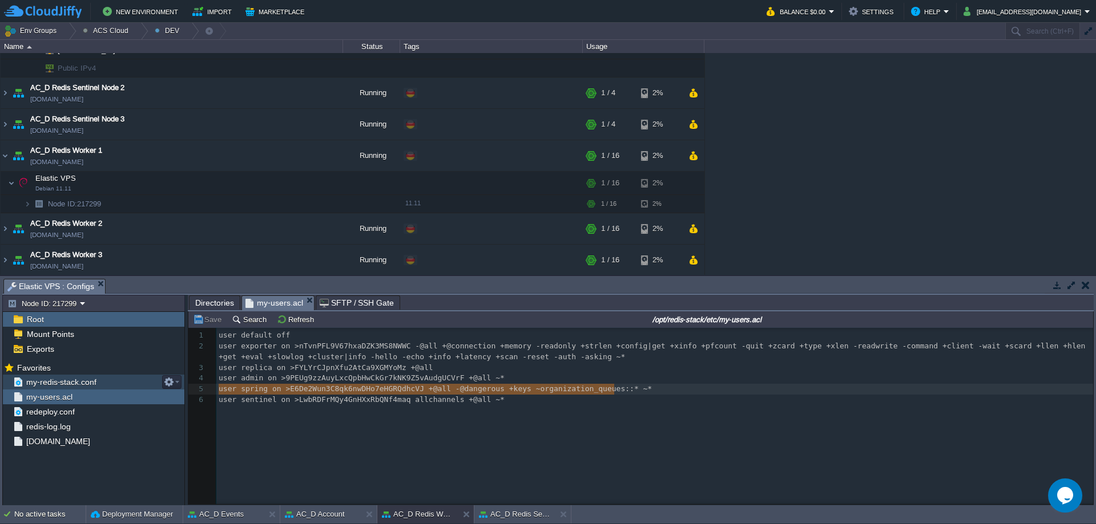
click at [95, 382] on span "my-redis-stack.conf" at bounding box center [61, 382] width 74 height 10
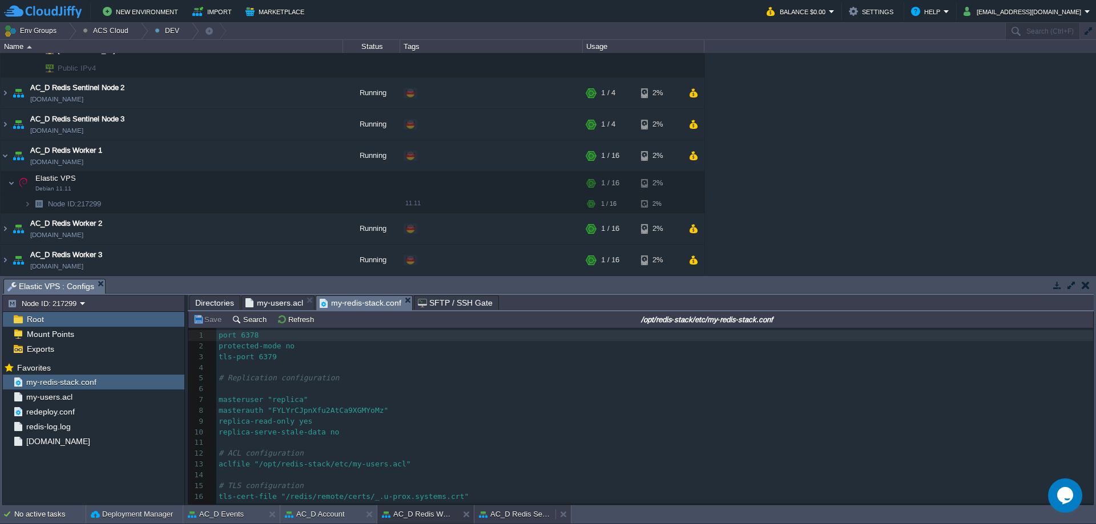
click at [517, 517] on button "AC_D Redis Sentinel Node 1" at bounding box center [515, 514] width 72 height 11
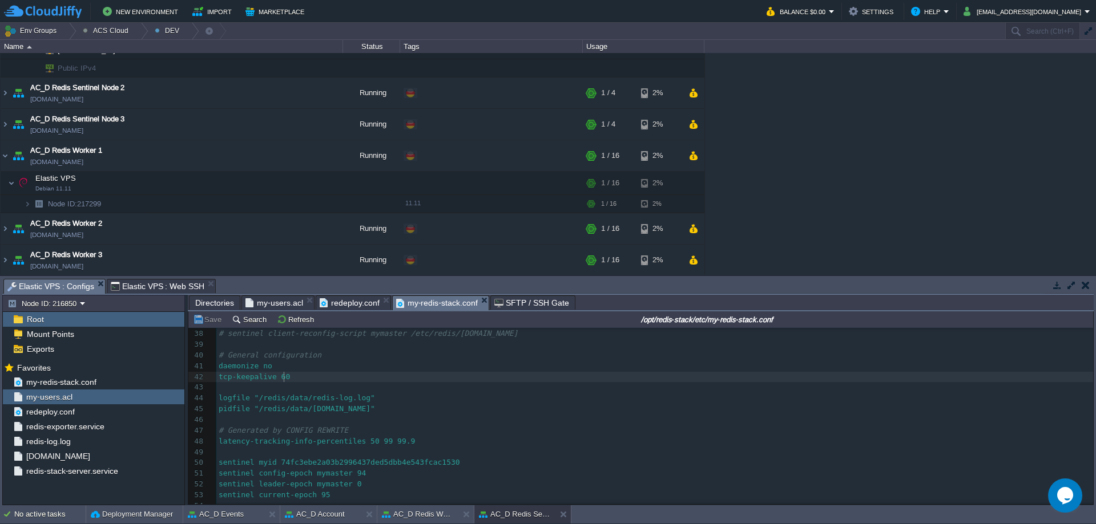
type textarea "tcp-keepalive 60"
drag, startPoint x: 292, startPoint y: 376, endPoint x: 208, endPoint y: 374, distance: 84.5
click at [435, 519] on button "AC_D Redis Worker 1" at bounding box center [418, 514] width 72 height 11
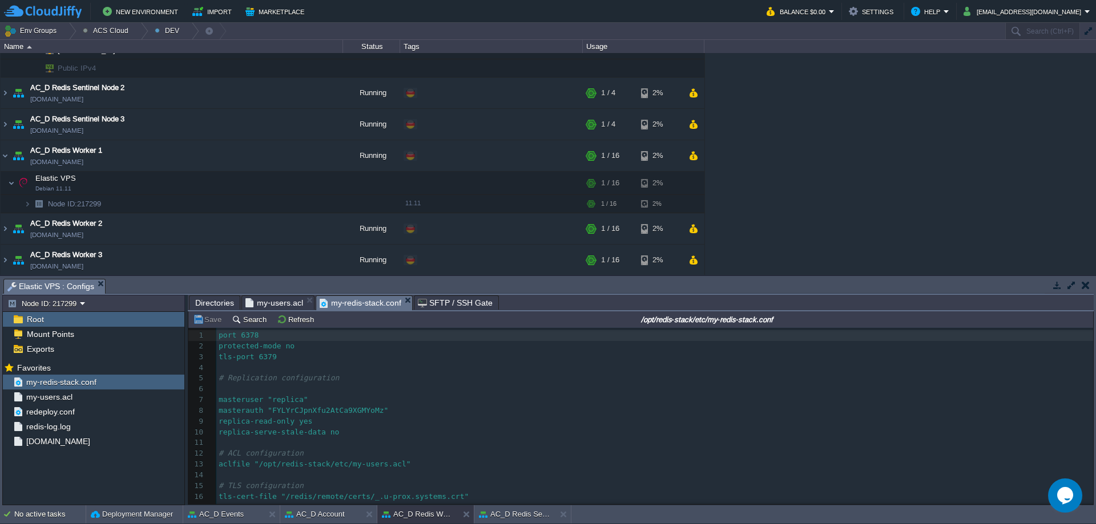
click at [423, 439] on pre "​" at bounding box center [654, 443] width 877 height 11
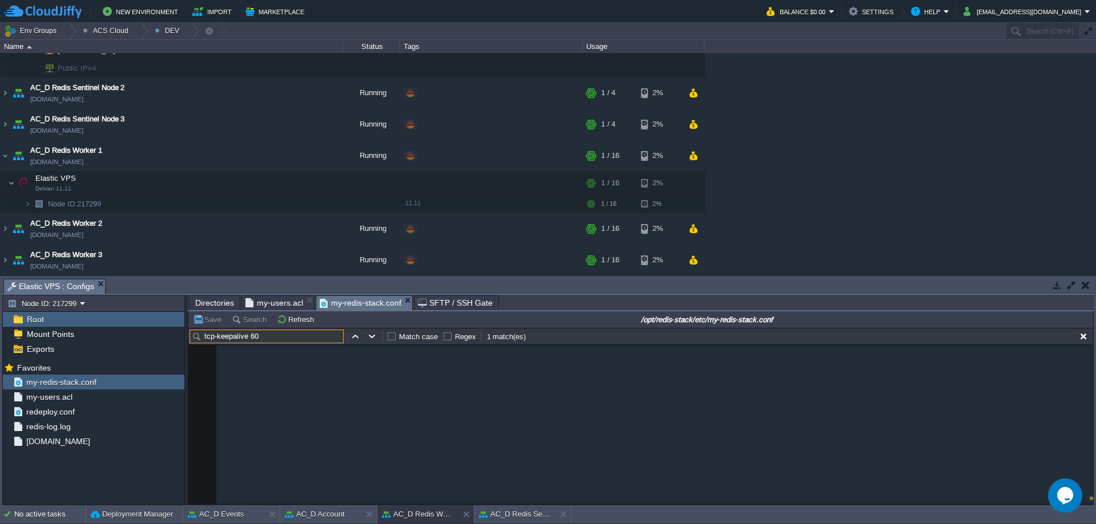
scroll to position [405, 0]
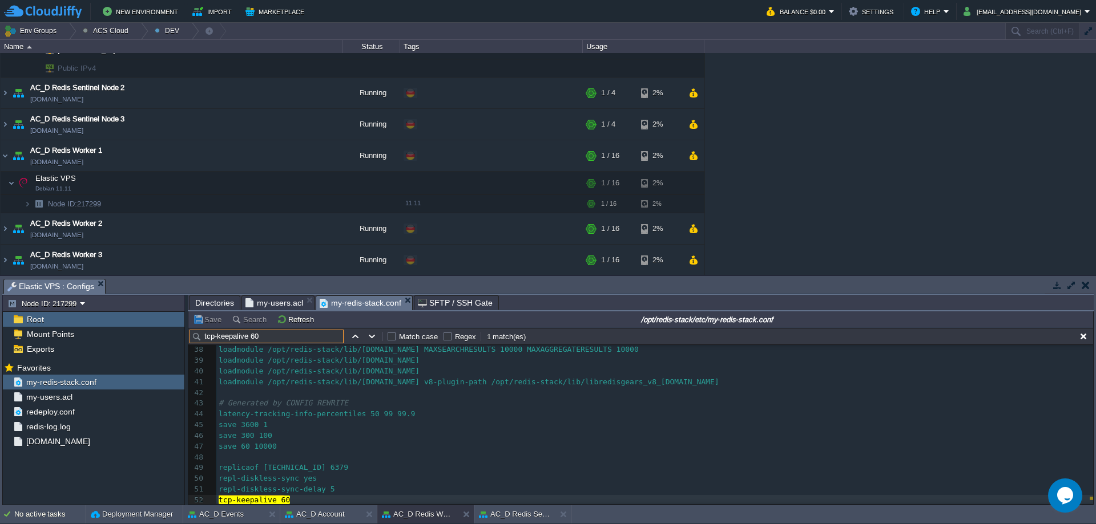
type input "tcp-keepalive 60"
click at [446, 421] on pre "save 3600 1" at bounding box center [654, 425] width 877 height 11
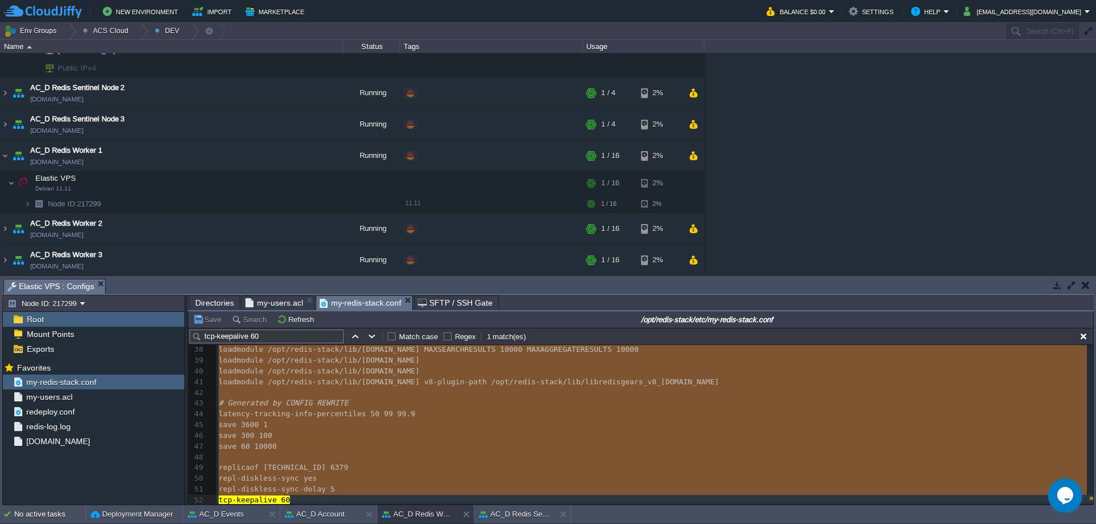
type textarea "-"
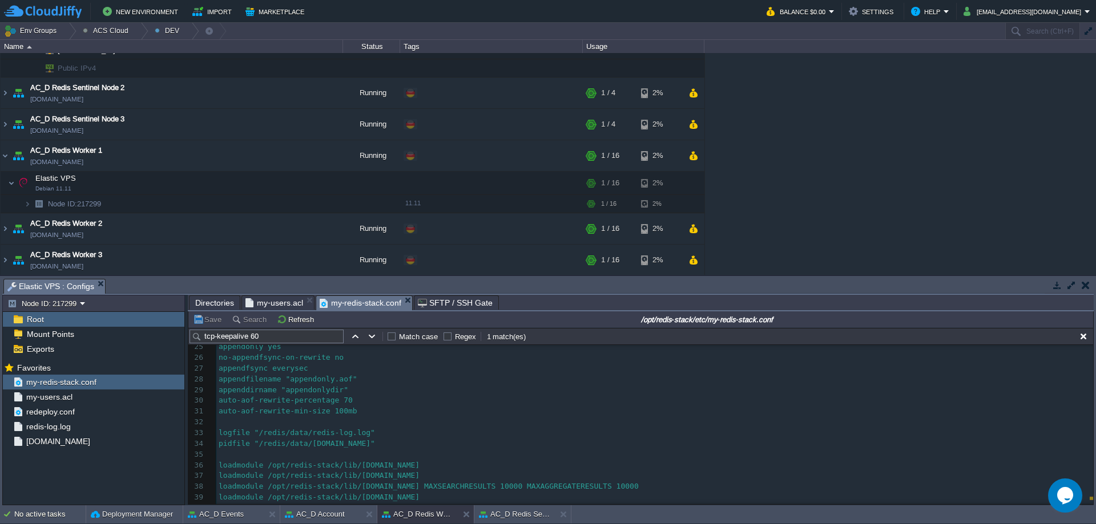
scroll to position [234, 0]
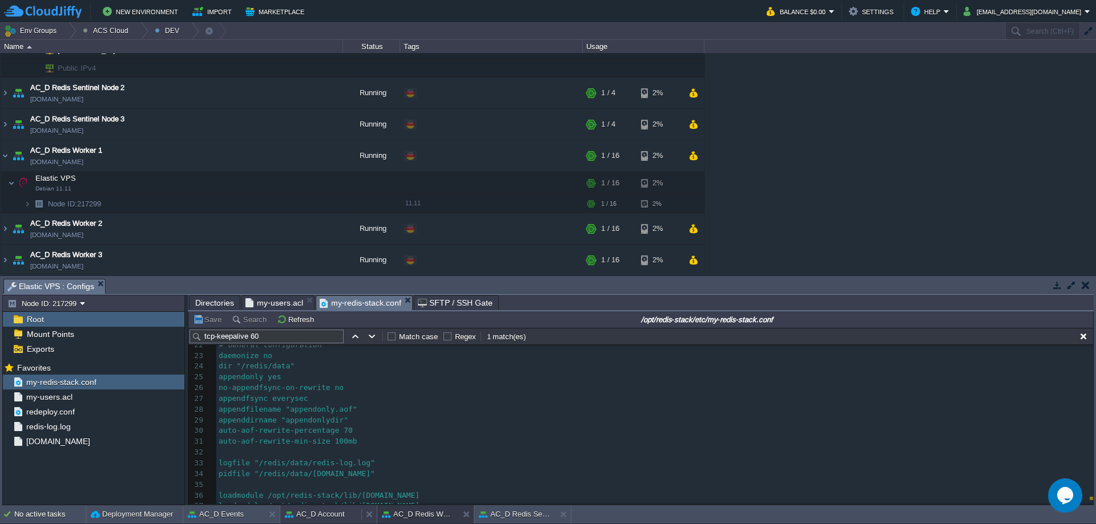
click at [312, 515] on button "AC_D Account" at bounding box center [315, 514] width 60 height 11
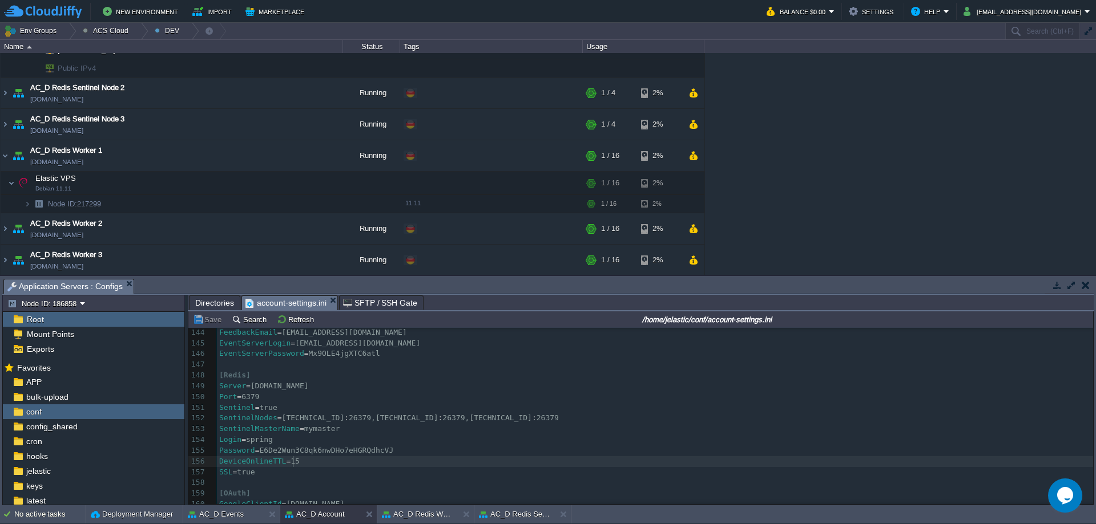
click at [338, 463] on pre "DeviceOnlineTTL = 15" at bounding box center [655, 462] width 876 height 11
paste textarea "="
type textarea "=8"
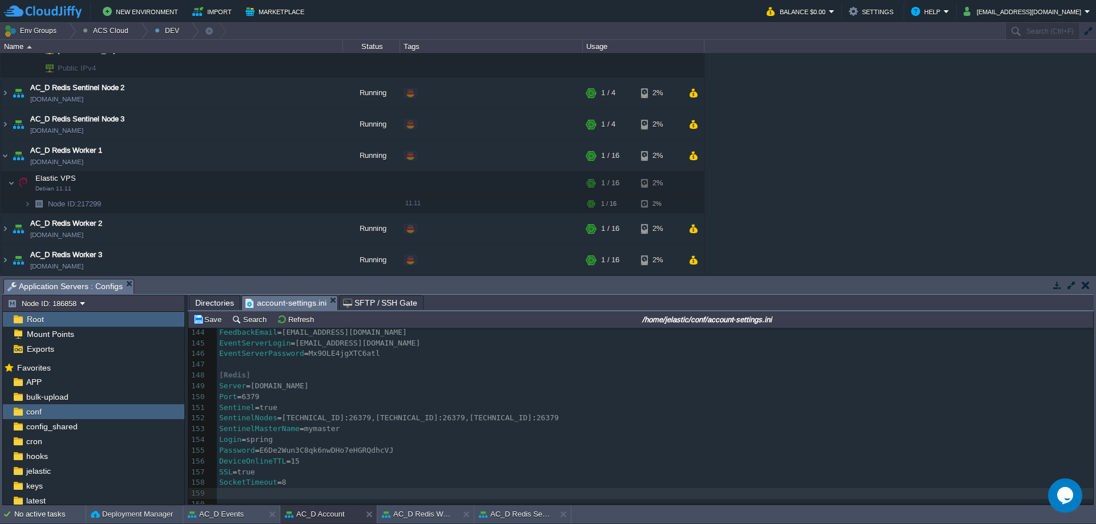
paste textarea "="
type textarea "=10"
click at [214, 318] on button "Save" at bounding box center [209, 319] width 32 height 10
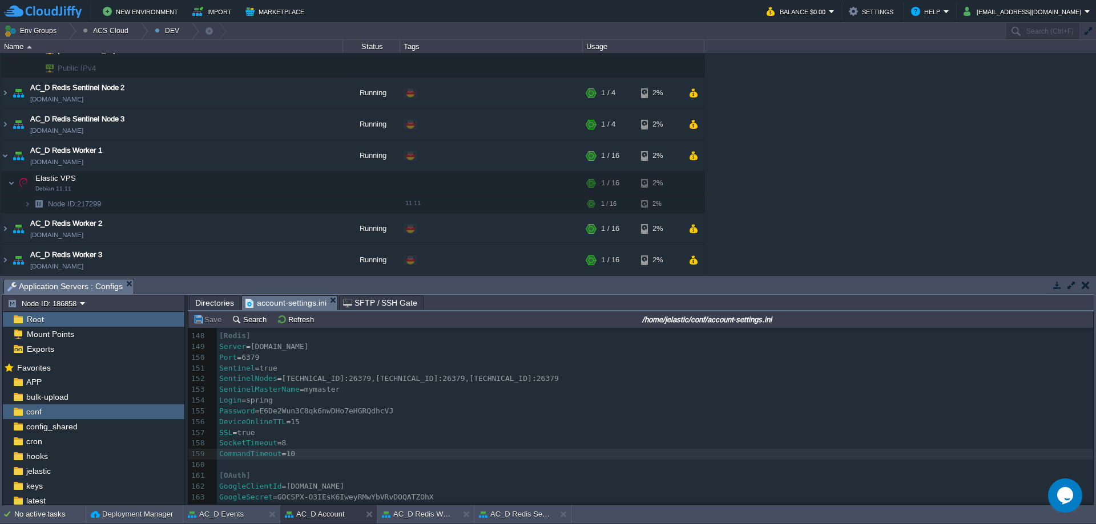
scroll to position [1598, 0]
